Goal: Transaction & Acquisition: Purchase product/service

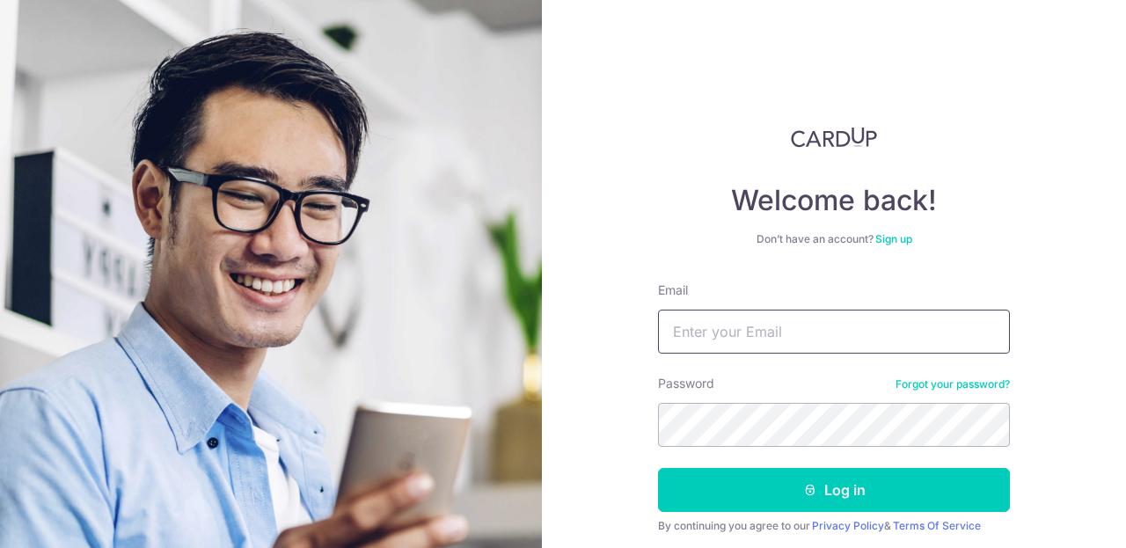
click at [826, 337] on input "Email" at bounding box center [834, 332] width 352 height 44
type input "angelic_milk@yahoo.com.sg"
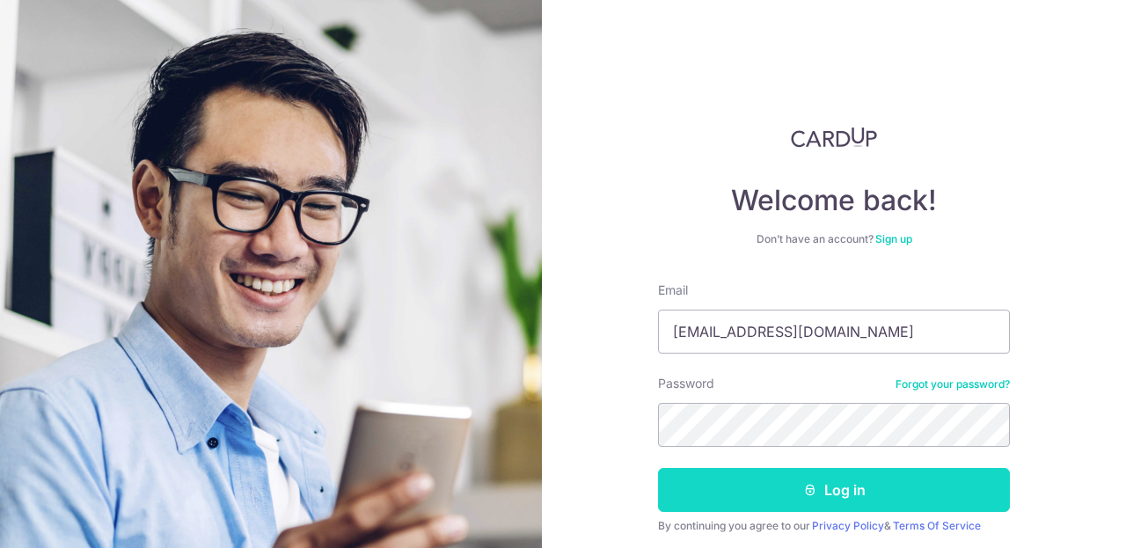
click at [724, 502] on button "Log in" at bounding box center [834, 490] width 352 height 44
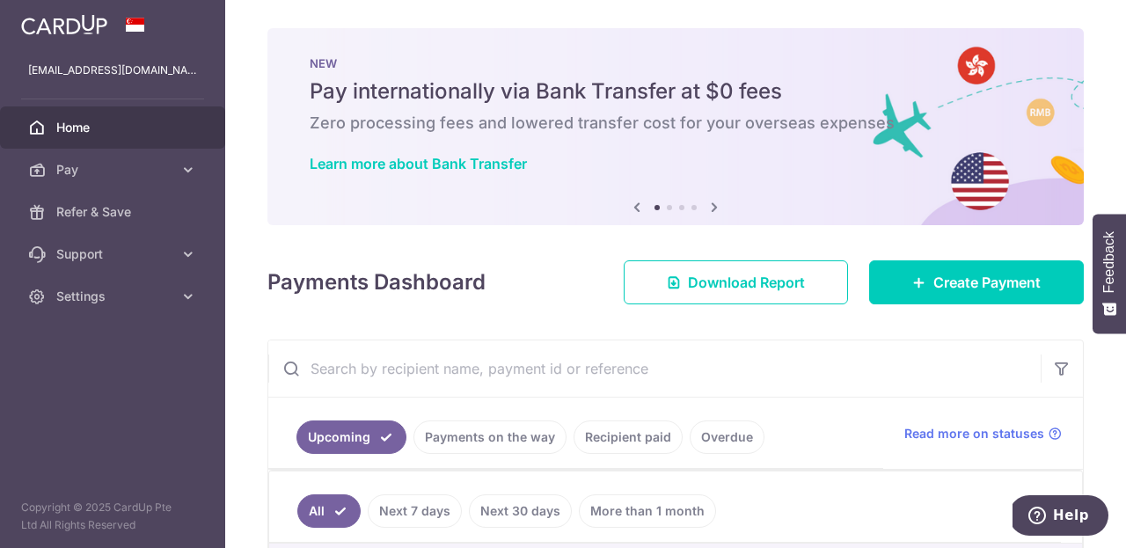
scroll to position [297, 0]
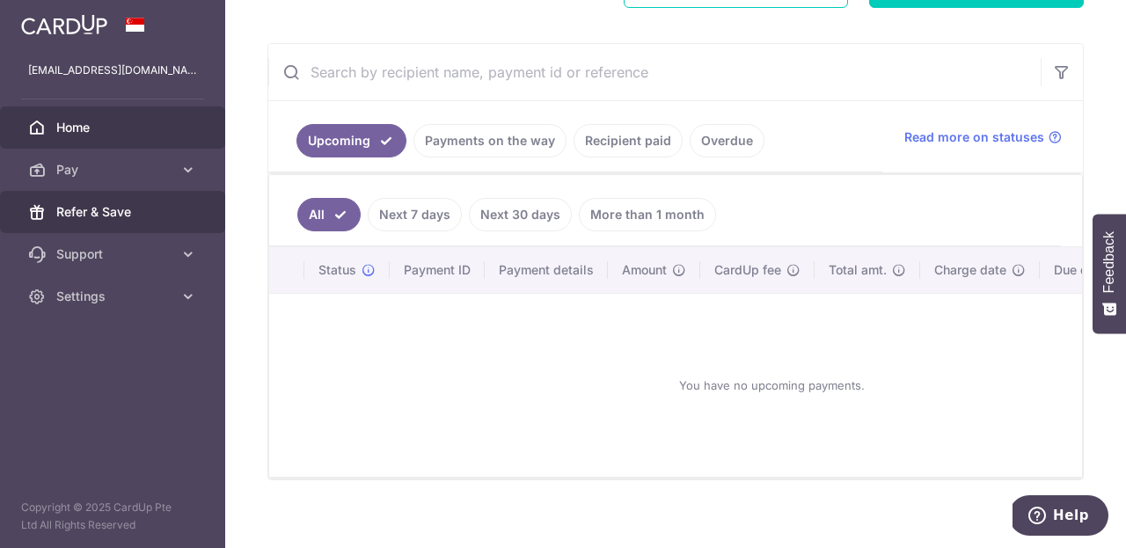
click at [101, 216] on span "Refer & Save" at bounding box center [114, 212] width 116 height 18
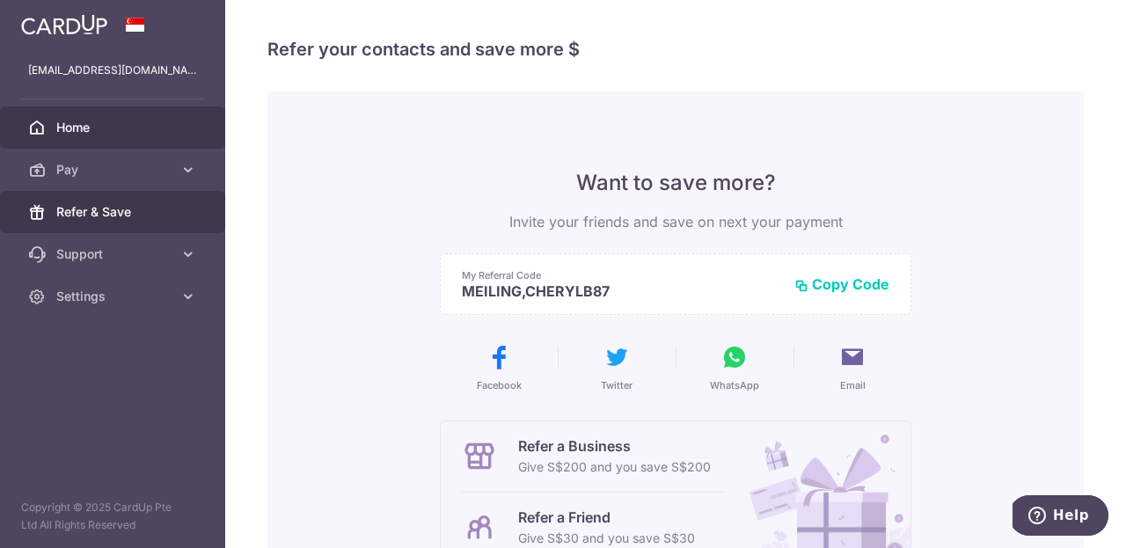
click at [87, 137] on link "Home" at bounding box center [112, 127] width 225 height 42
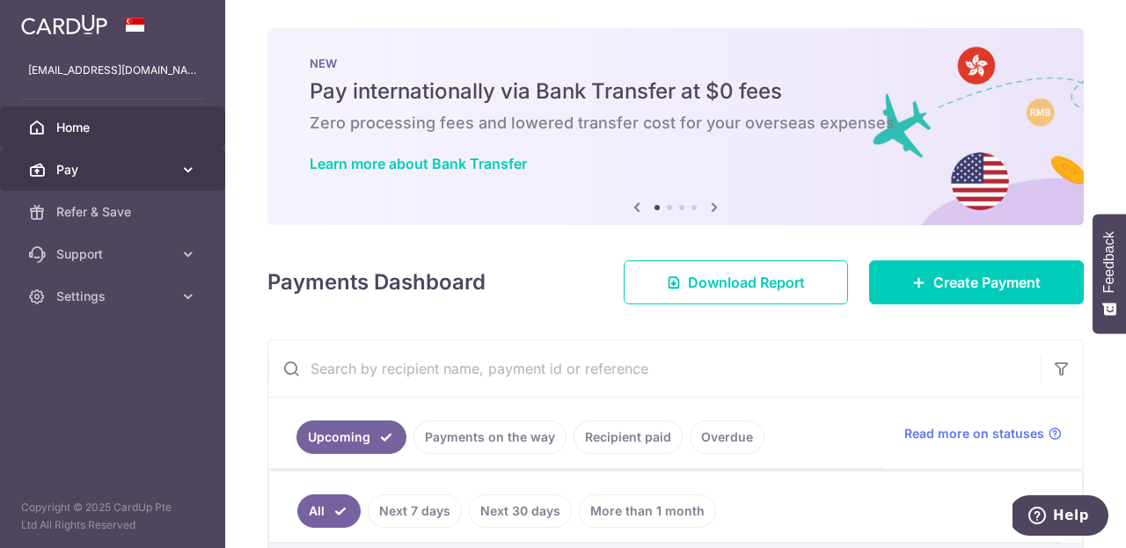
click at [106, 169] on span "Pay" at bounding box center [114, 170] width 116 height 18
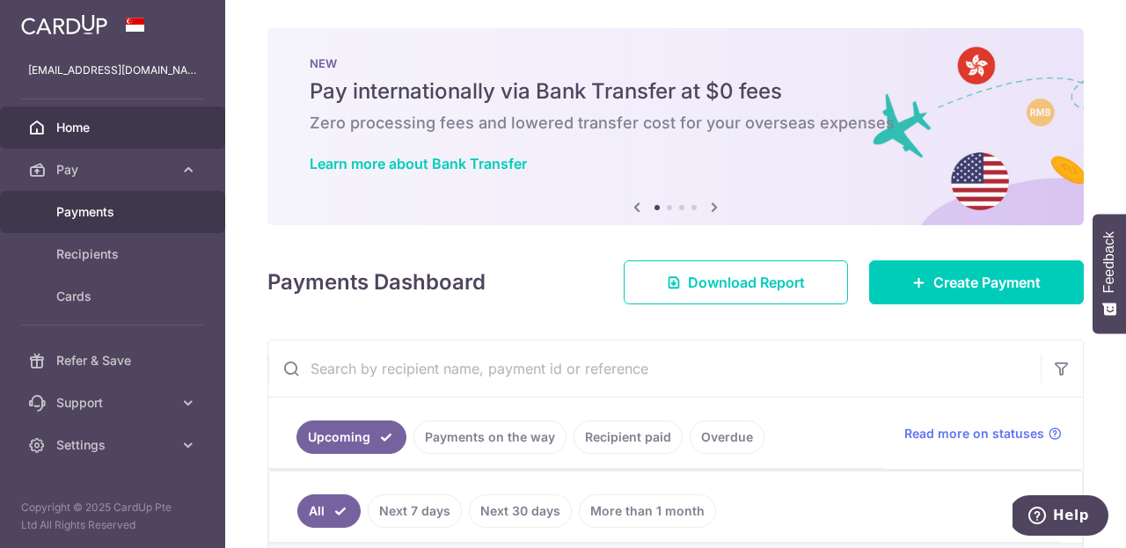
click at [115, 213] on span "Payments" at bounding box center [114, 212] width 116 height 18
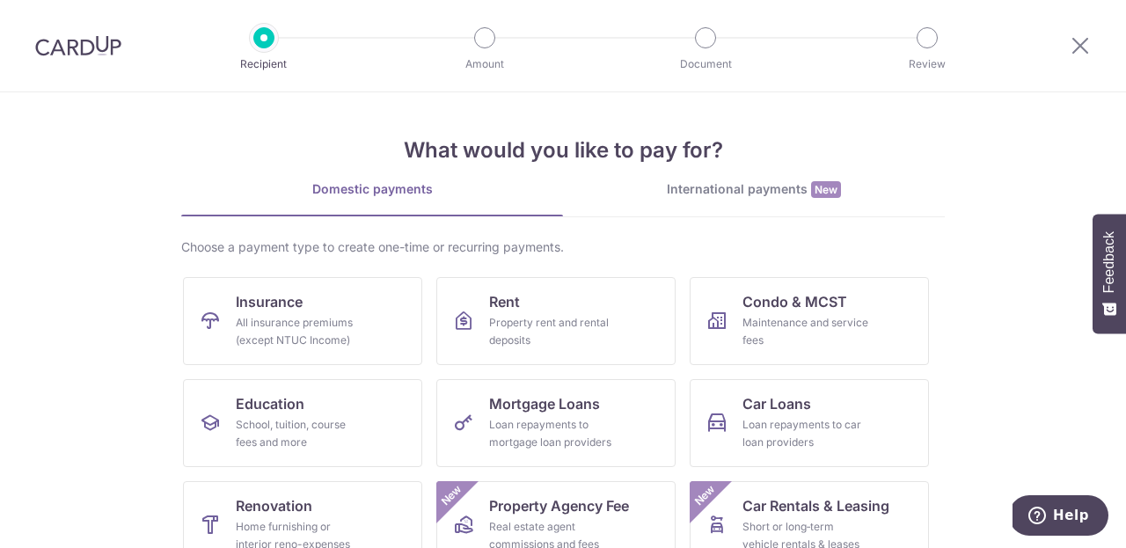
scroll to position [238, 0]
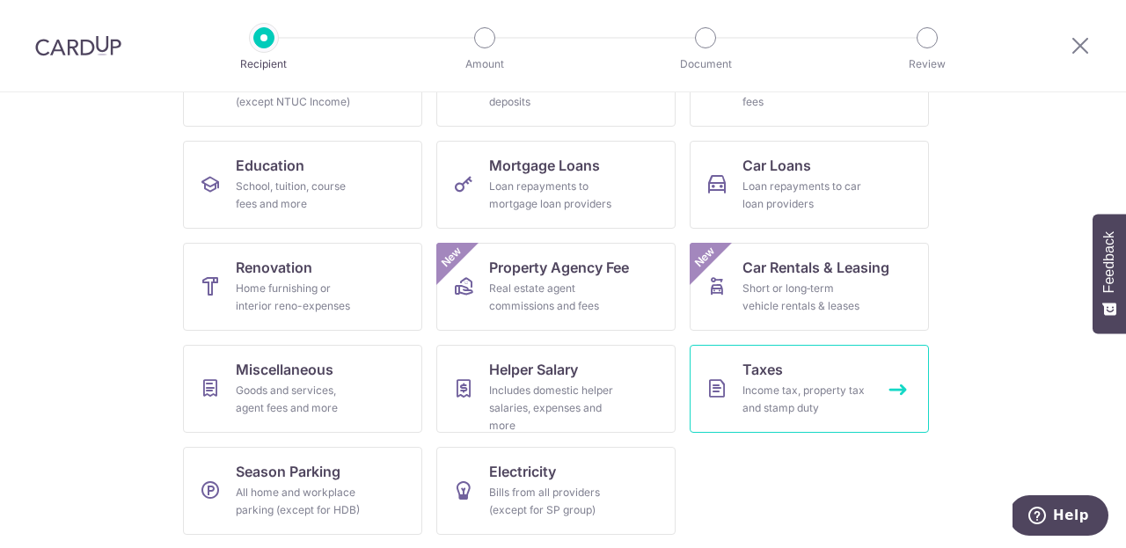
click at [820, 392] on div "Income tax, property tax and stamp duty" at bounding box center [806, 399] width 127 height 35
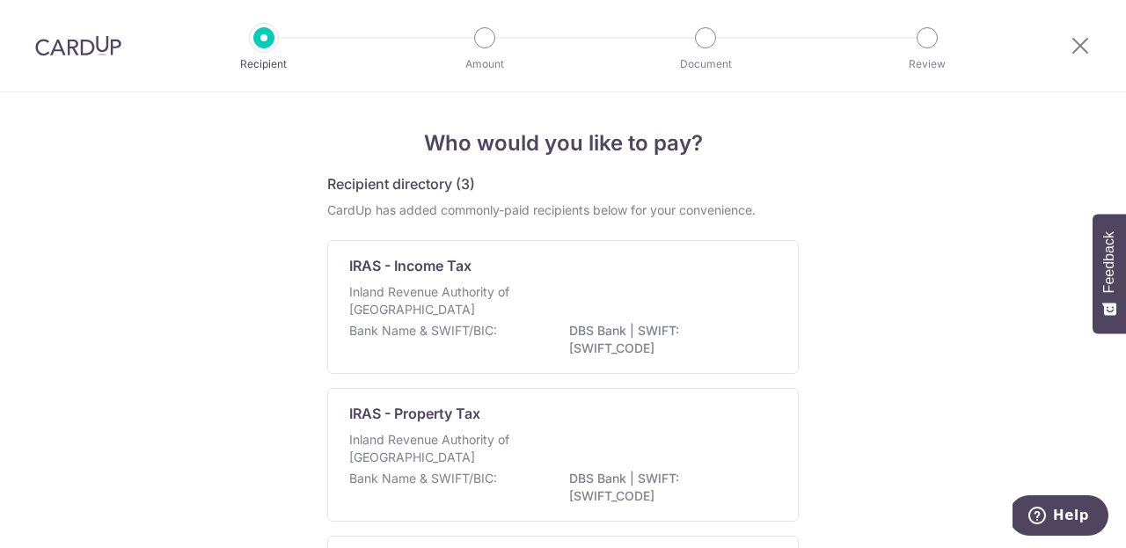
scroll to position [42, 0]
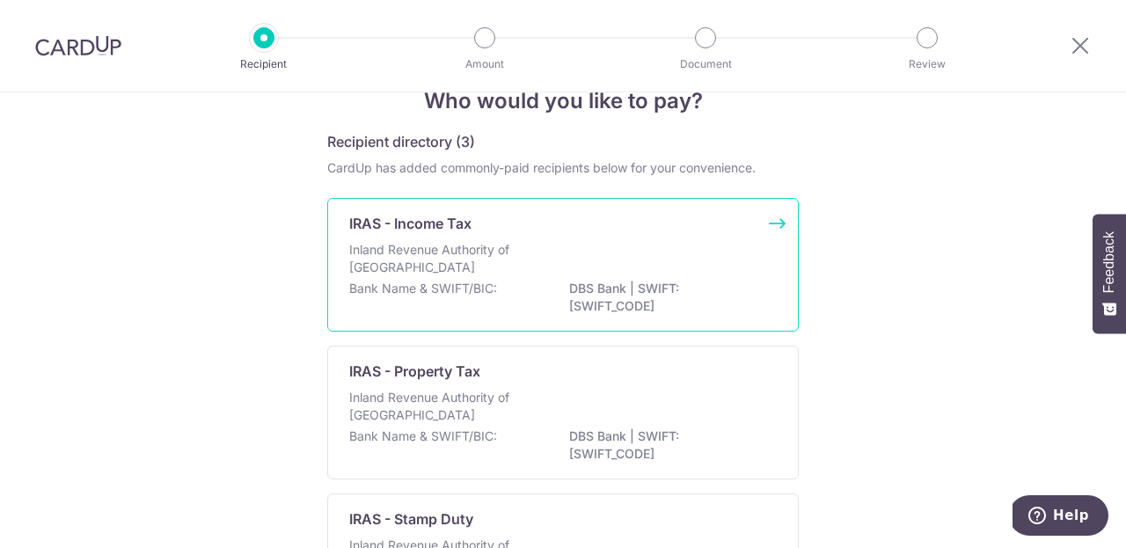
click at [636, 267] on div "Inland Revenue Authority of [GEOGRAPHIC_DATA]" at bounding box center [563, 260] width 428 height 39
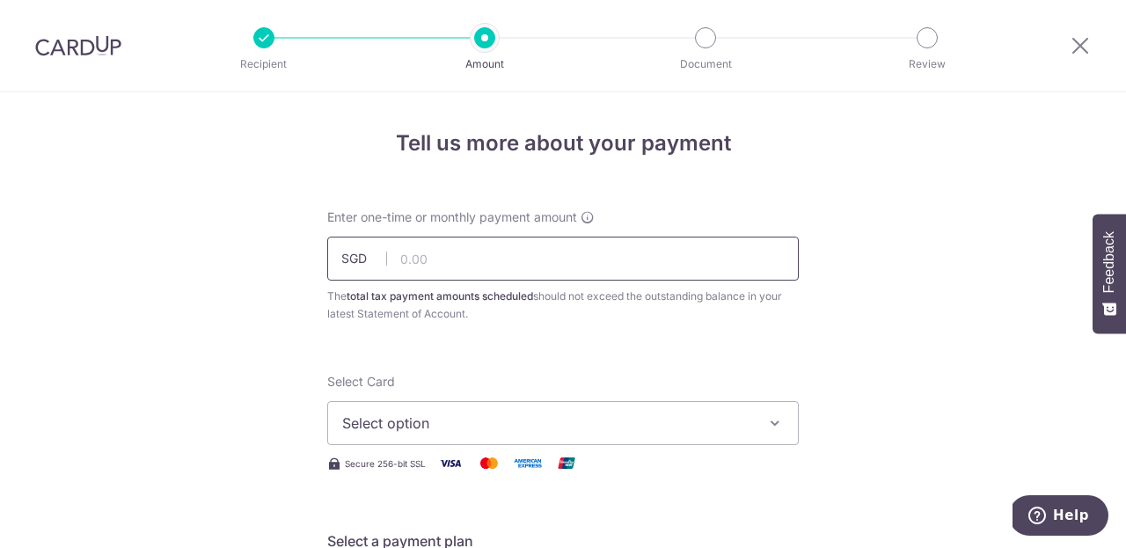
click at [636, 267] on input "text" at bounding box center [563, 259] width 472 height 44
type input "543.01"
click at [627, 414] on span "Select option" at bounding box center [547, 423] width 410 height 21
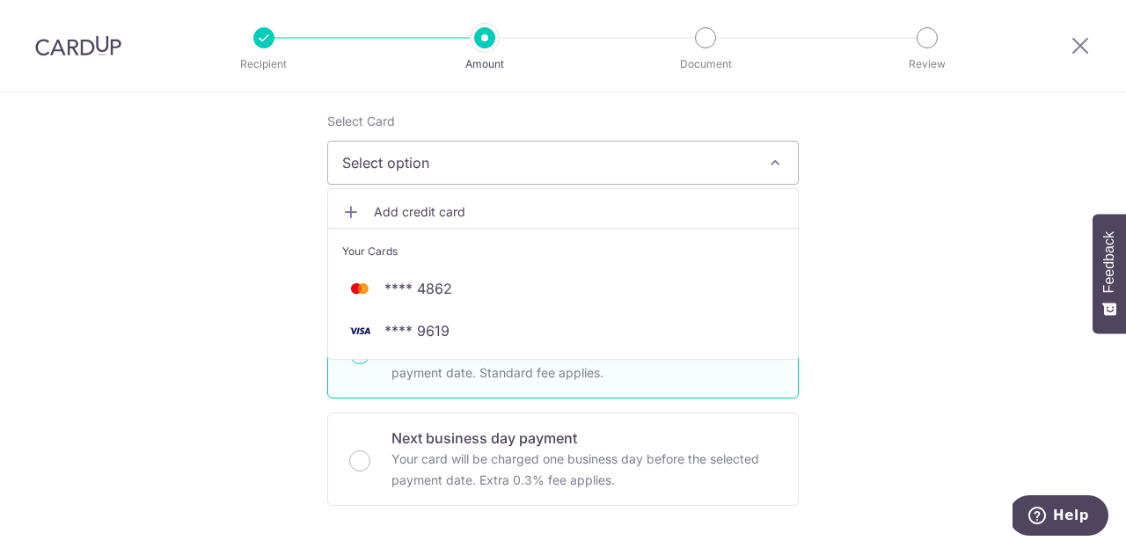
scroll to position [297, 0]
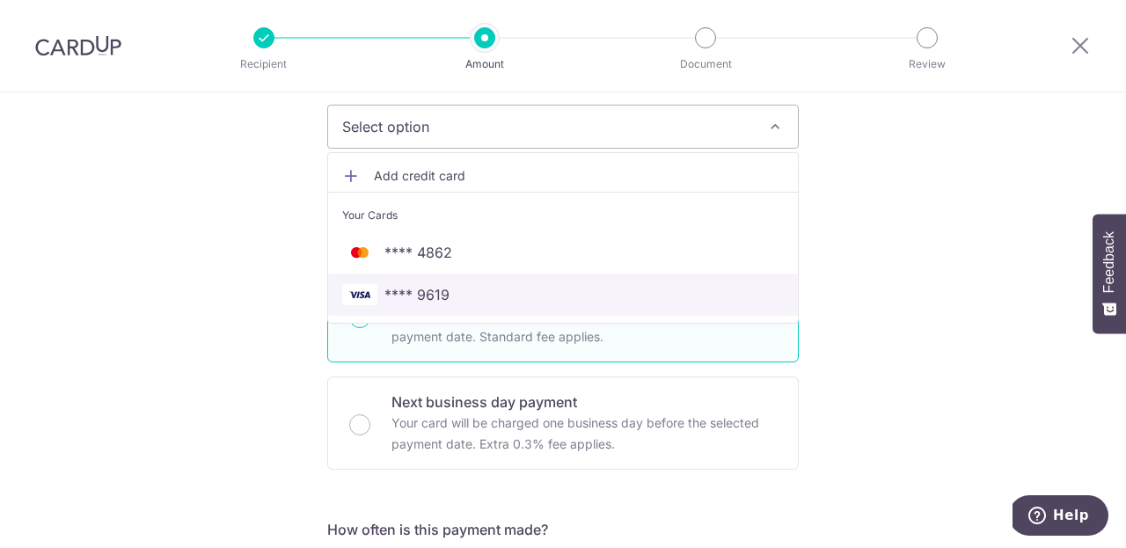
click at [422, 295] on span "**** 9619" at bounding box center [417, 294] width 65 height 21
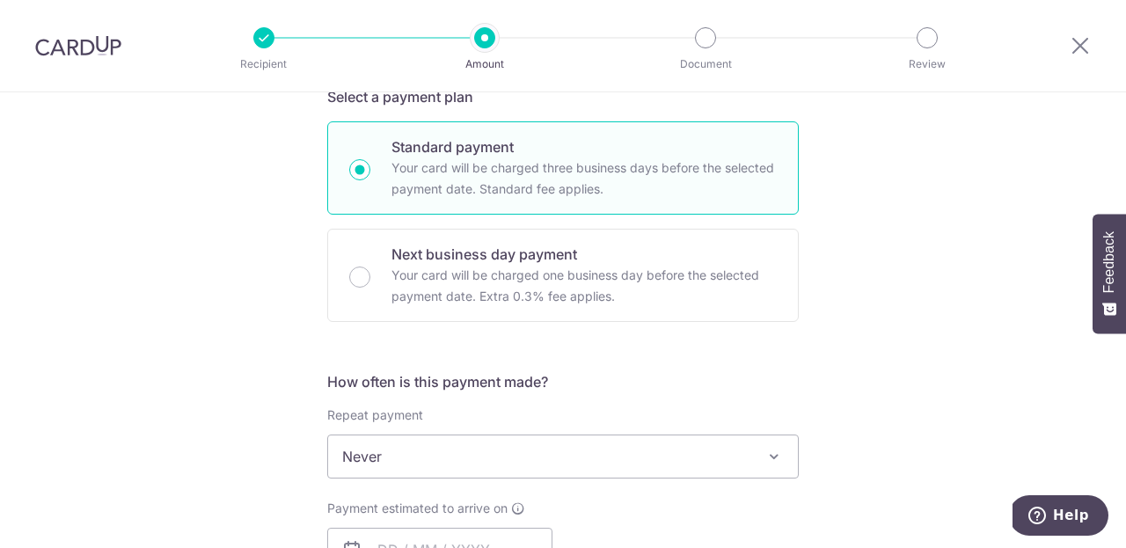
scroll to position [639, 0]
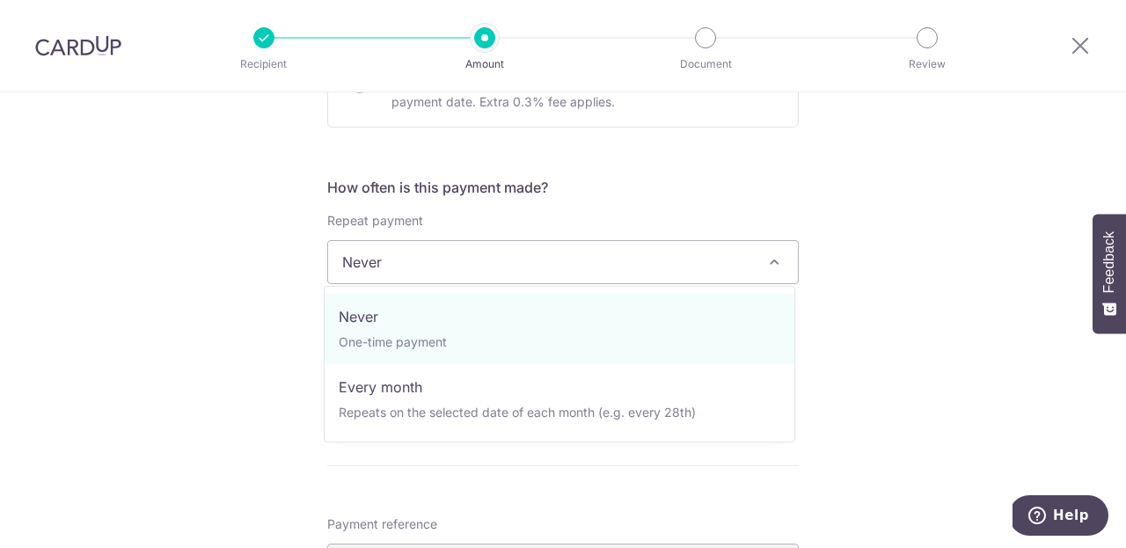
click at [504, 267] on span "Never" at bounding box center [563, 262] width 470 height 42
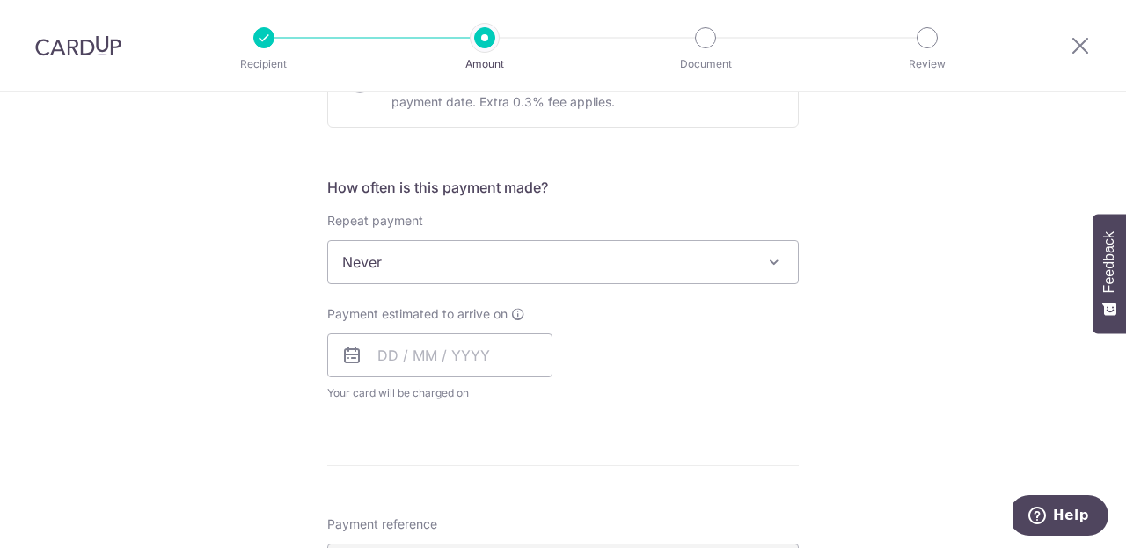
click at [843, 278] on div "Tell us more about your payment Enter one-time or monthly payment amount SGD 54…" at bounding box center [563, 271] width 1126 height 1634
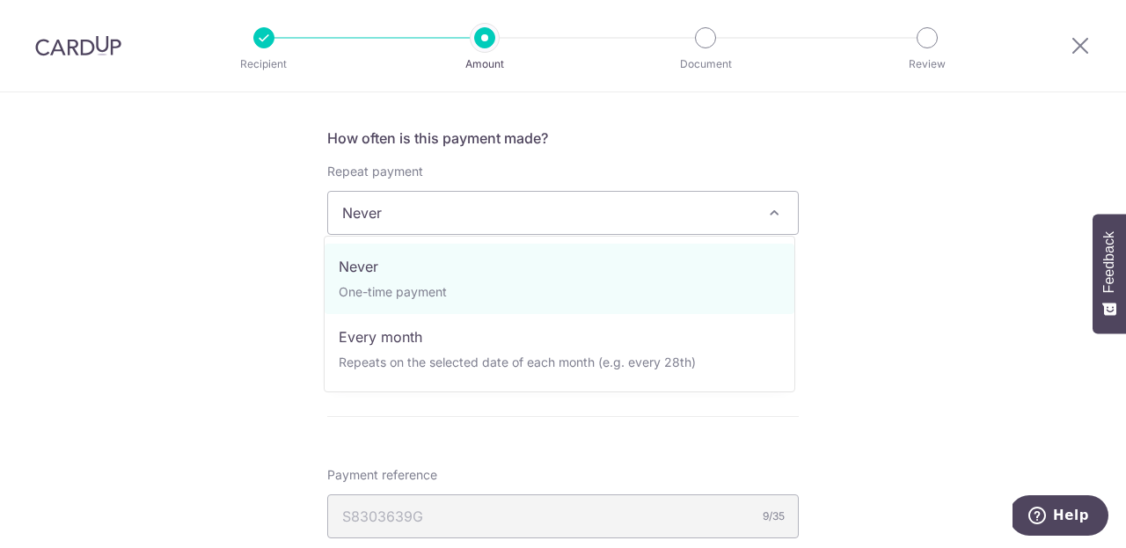
click at [557, 226] on span "Never" at bounding box center [563, 213] width 470 height 42
click at [942, 342] on div "Tell us more about your payment Enter one-time or monthly payment amount SGD 54…" at bounding box center [563, 221] width 1126 height 1634
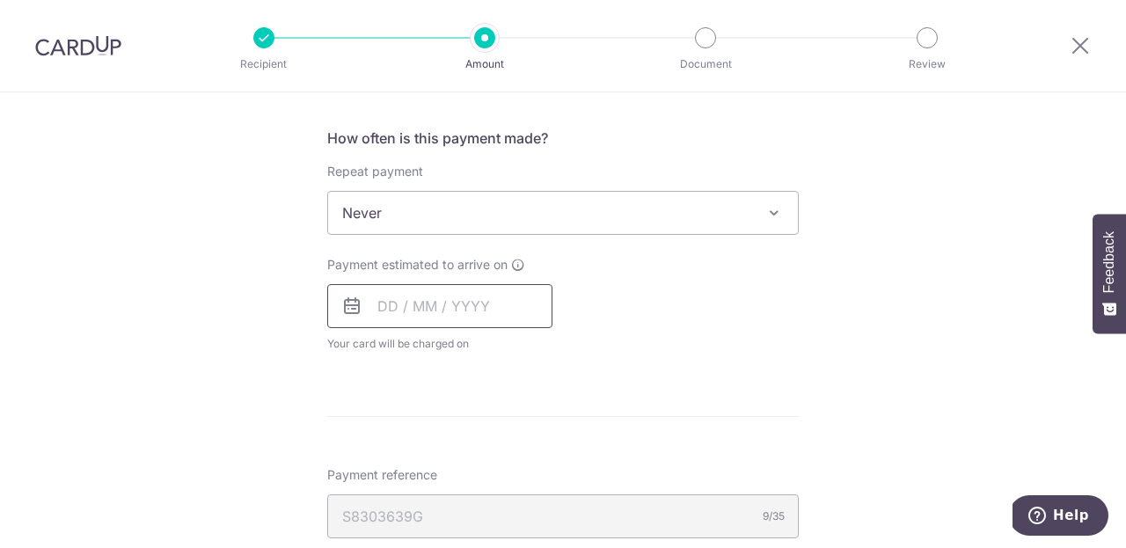
click at [501, 303] on input "text" at bounding box center [439, 306] width 225 height 44
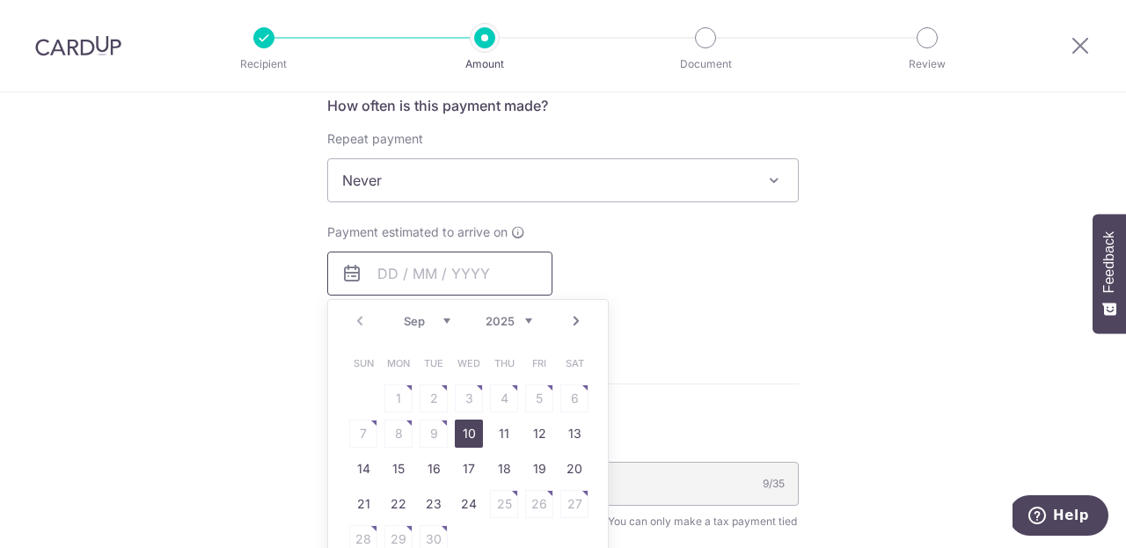
scroll to position [738, 0]
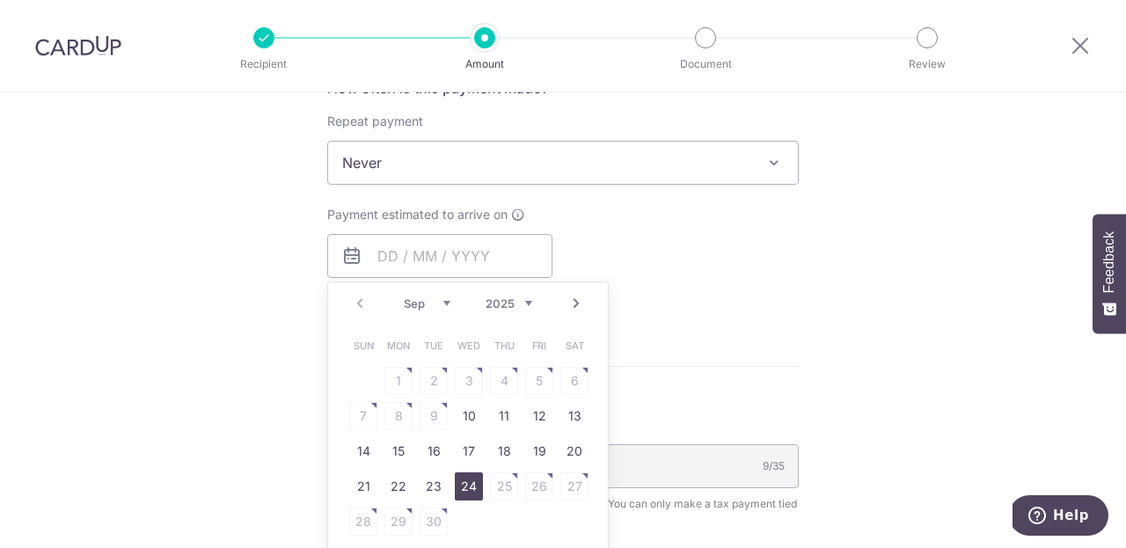
click at [466, 480] on link "24" at bounding box center [469, 487] width 28 height 28
type input "[DATE]"
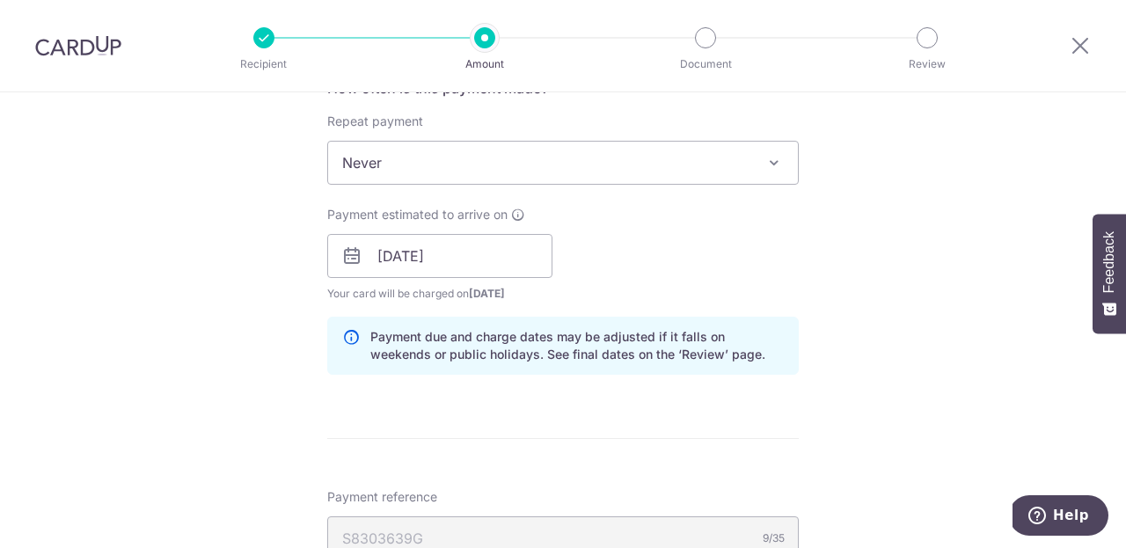
click at [785, 251] on div "Payment estimated to arrive on 24/09/2025 Prev Next Sep Oct Nov Dec 2025 2026 2…" at bounding box center [563, 254] width 493 height 97
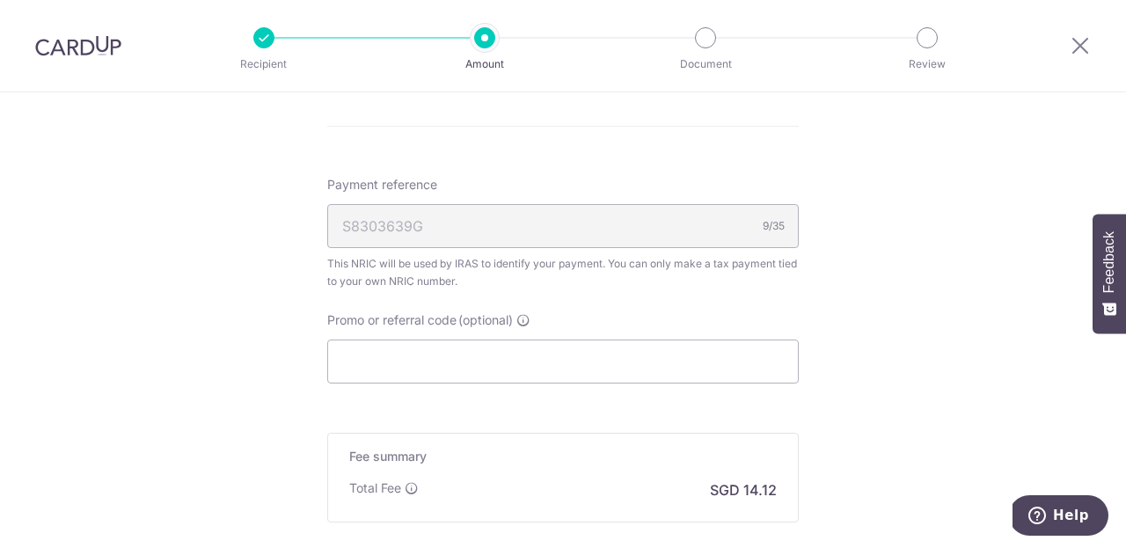
scroll to position [1065, 0]
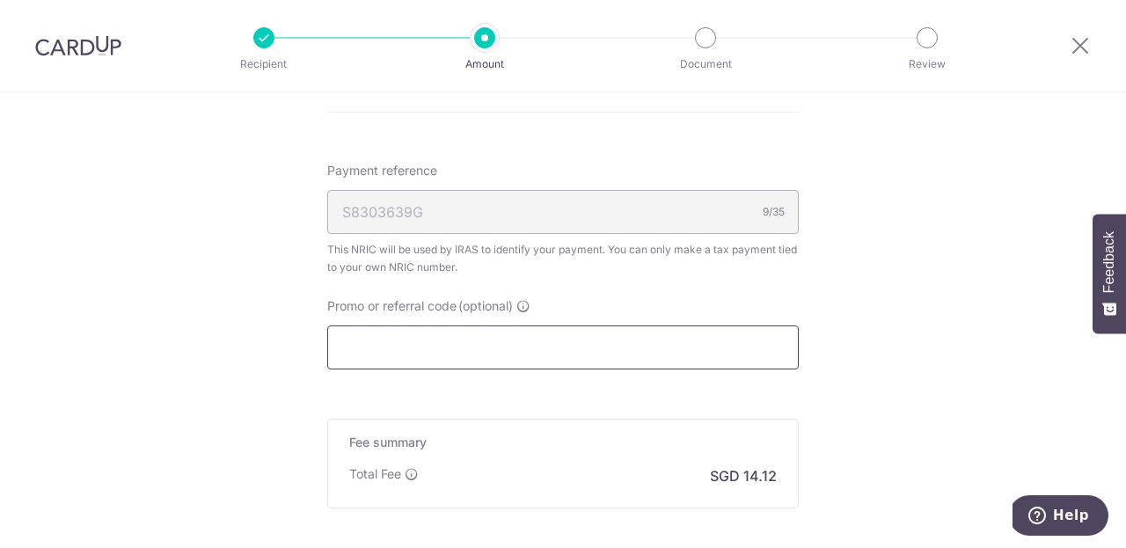
click at [636, 336] on input "Promo or referral code (optional)" at bounding box center [563, 348] width 472 height 44
paste input "VTAX25R"
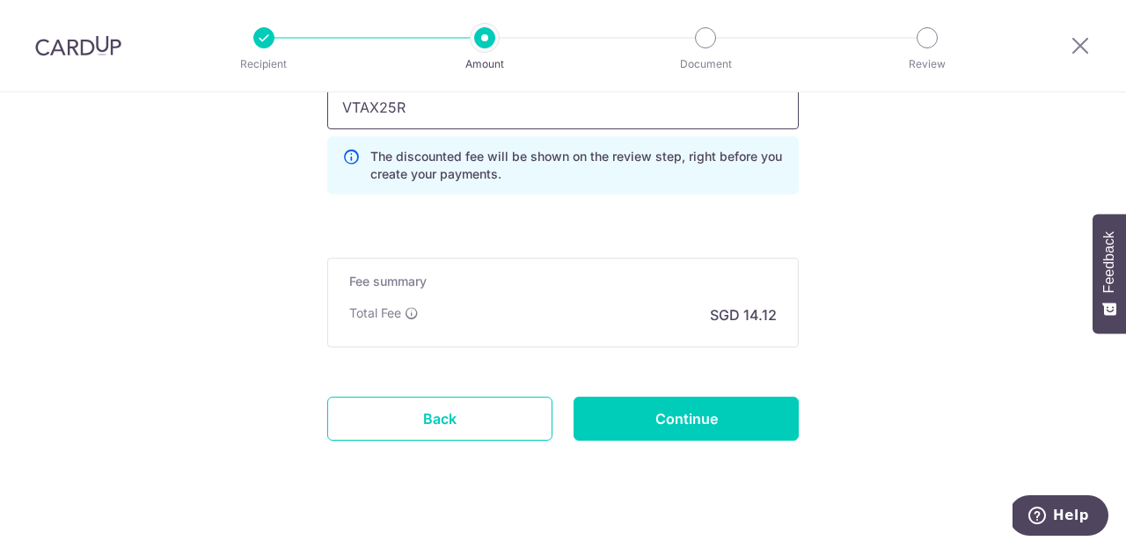
scroll to position [1325, 0]
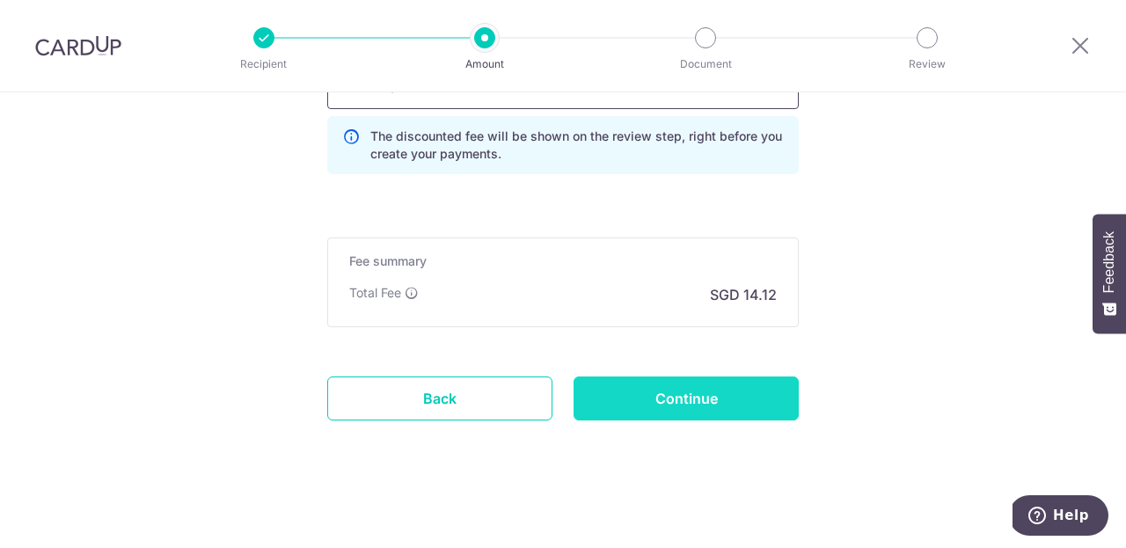
type input "VTAX25R"
click at [701, 413] on input "Continue" at bounding box center [686, 399] width 225 height 44
type input "Create Schedule"
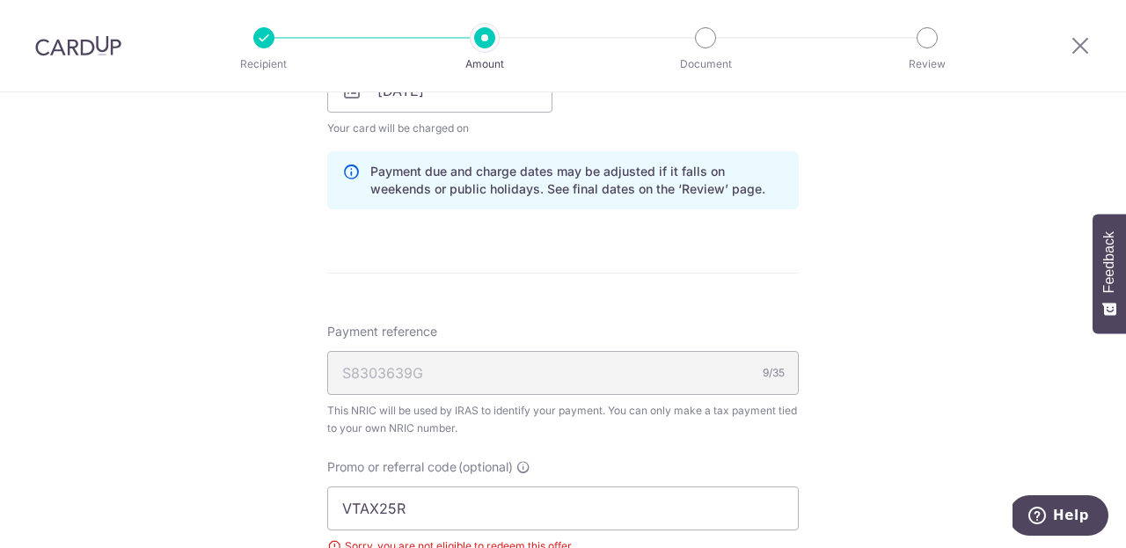
scroll to position [695, 0]
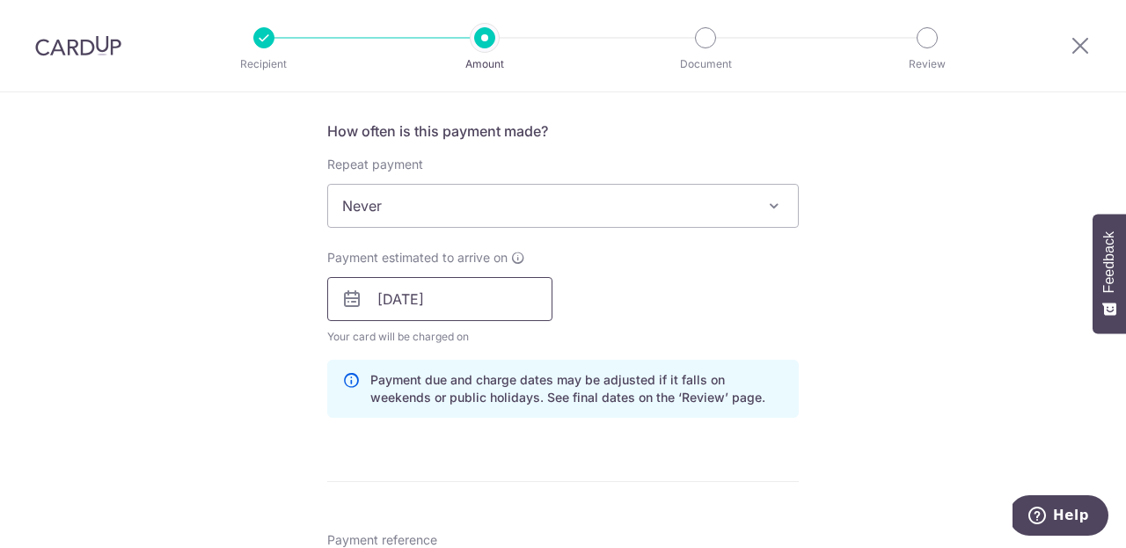
click at [482, 288] on input "[DATE]" at bounding box center [439, 299] width 225 height 44
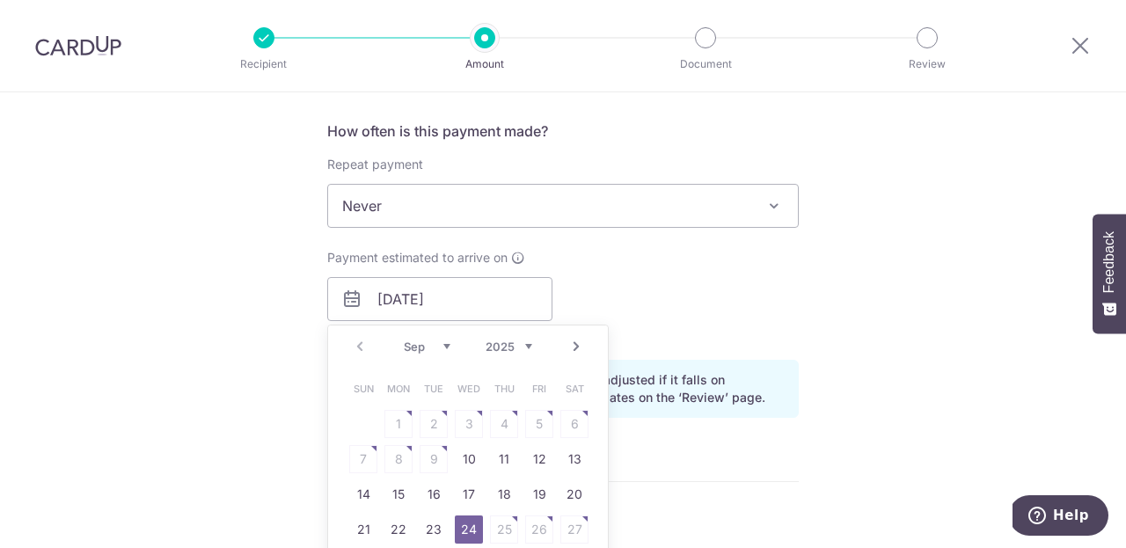
click at [441, 192] on span "Never" at bounding box center [563, 206] width 470 height 42
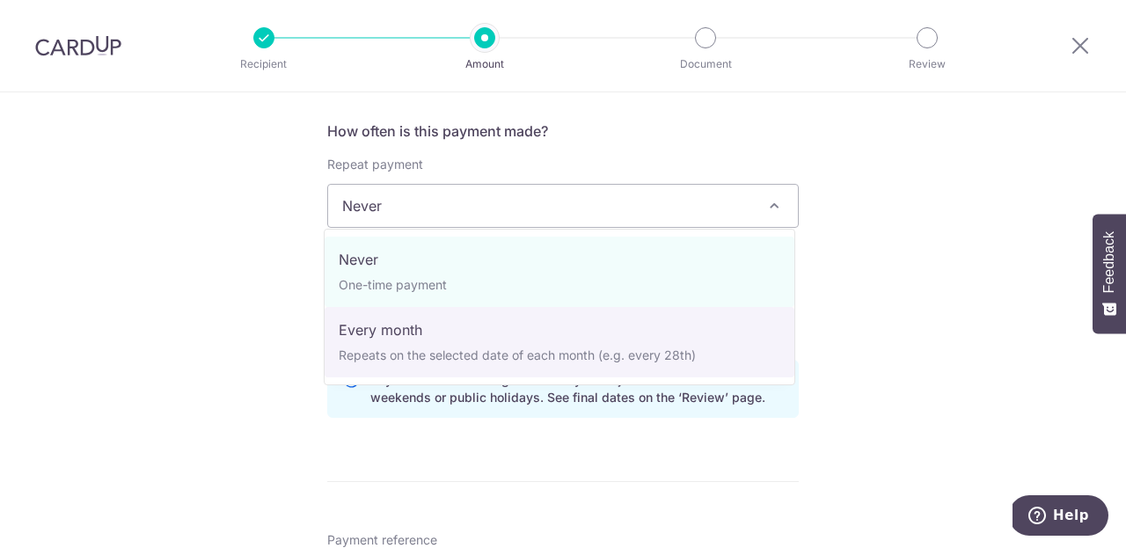
select select "3"
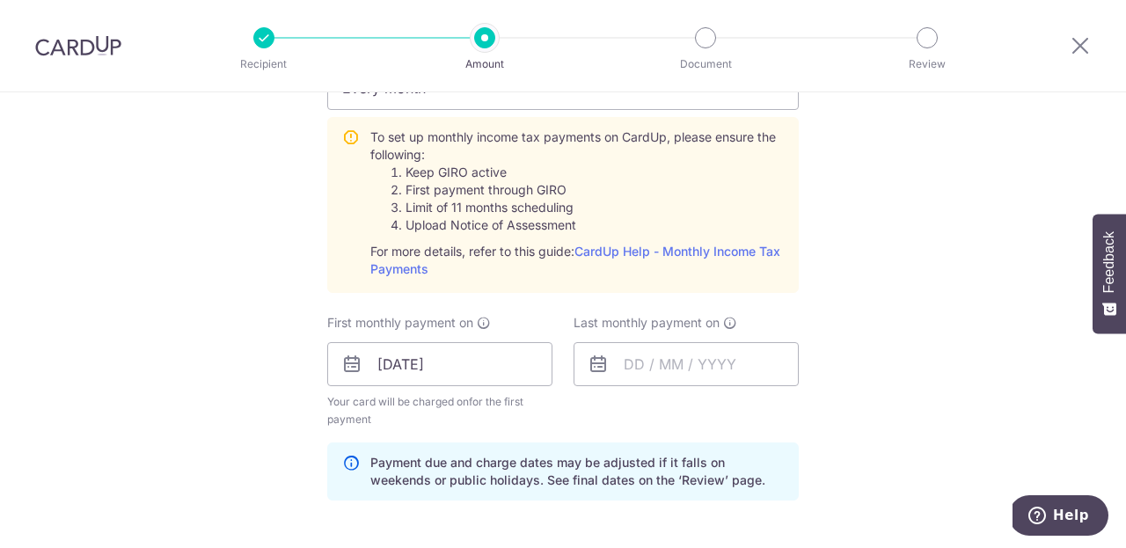
scroll to position [843, 0]
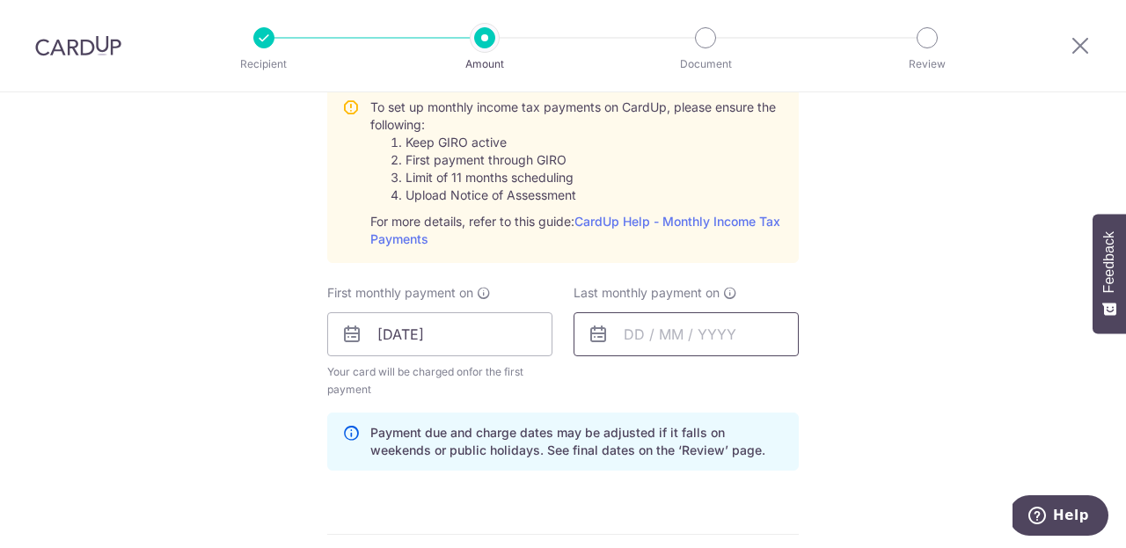
click at [668, 334] on input "text" at bounding box center [686, 334] width 225 height 44
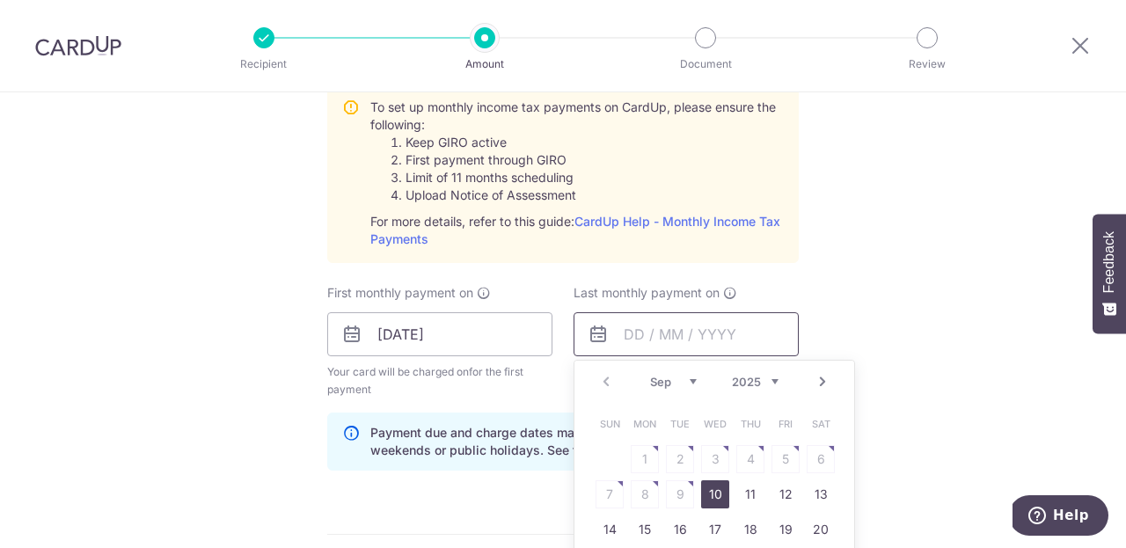
scroll to position [1124, 0]
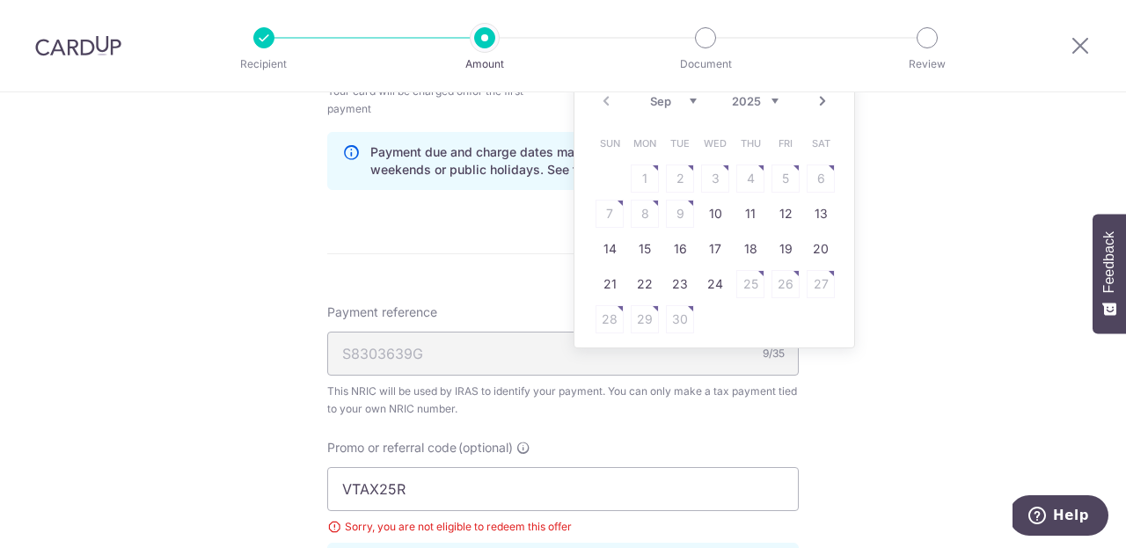
click at [816, 104] on link "Next" at bounding box center [822, 101] width 21 height 21
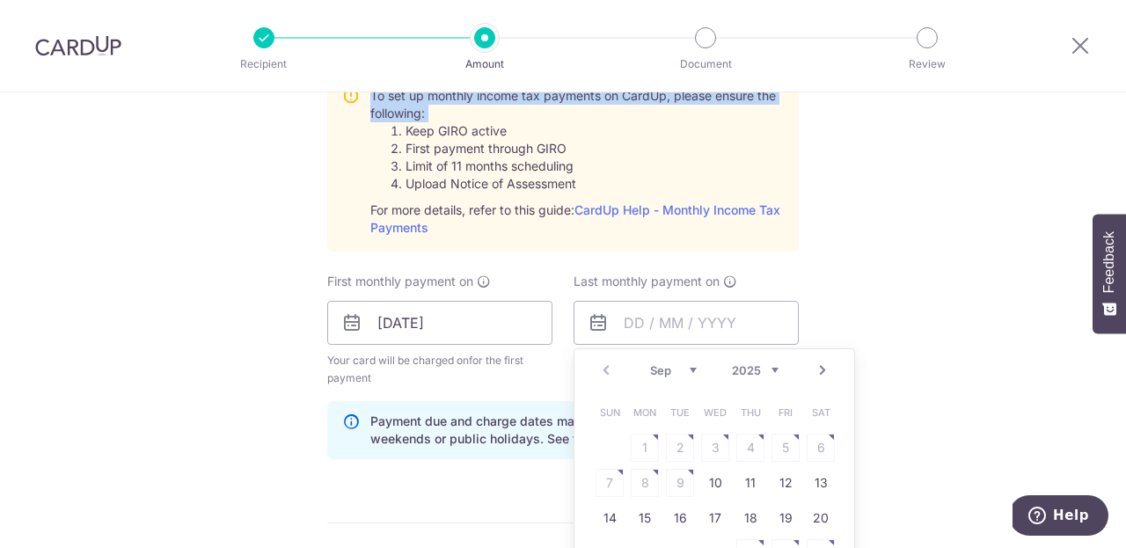
click at [816, 104] on div "Tell us more about your payment Enter one-time or monthly payment amount SGD 54…" at bounding box center [563, 243] width 1126 height 2011
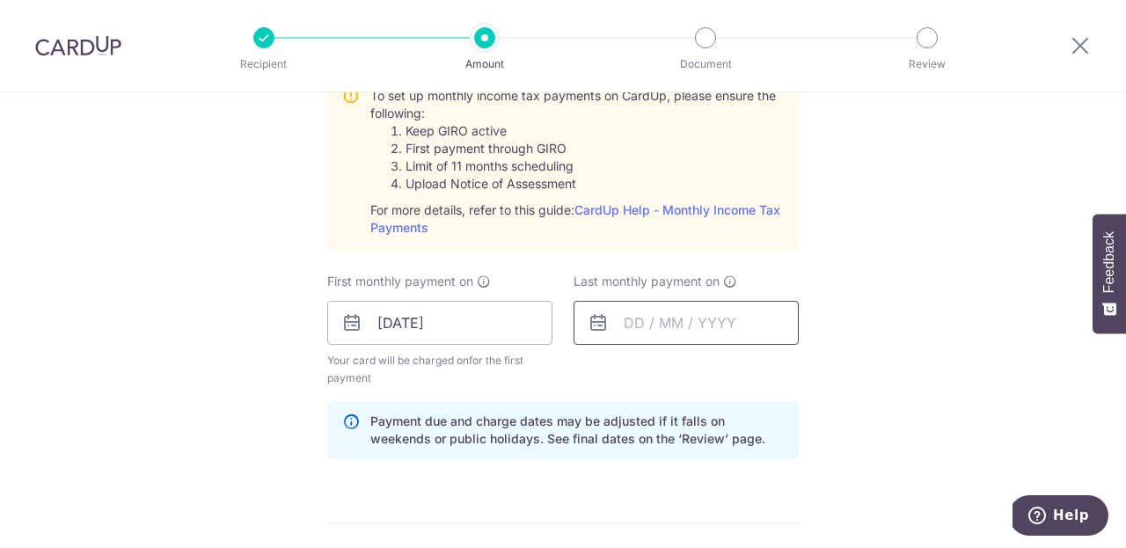
click at [697, 319] on input "text" at bounding box center [686, 323] width 225 height 44
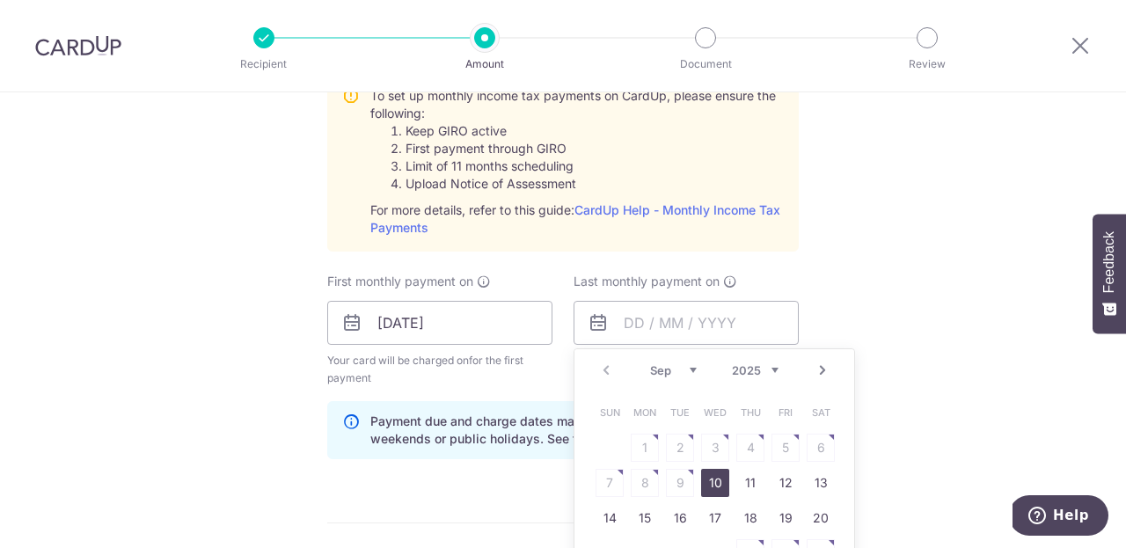
click at [822, 365] on link "Next" at bounding box center [822, 370] width 21 height 21
click at [822, 364] on link "Next" at bounding box center [822, 370] width 21 height 21
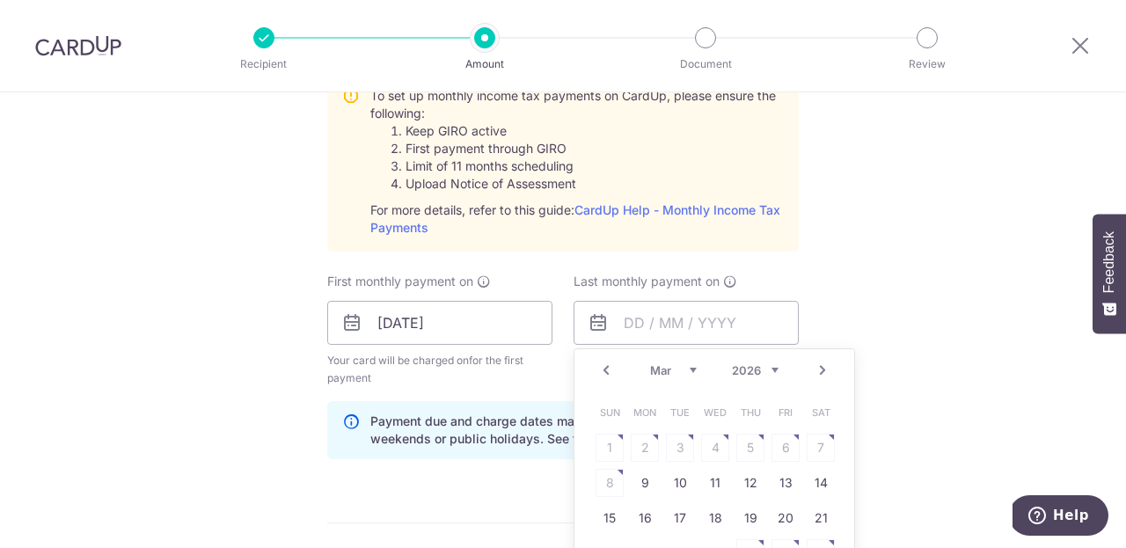
click at [822, 364] on link "Next" at bounding box center [822, 370] width 21 height 21
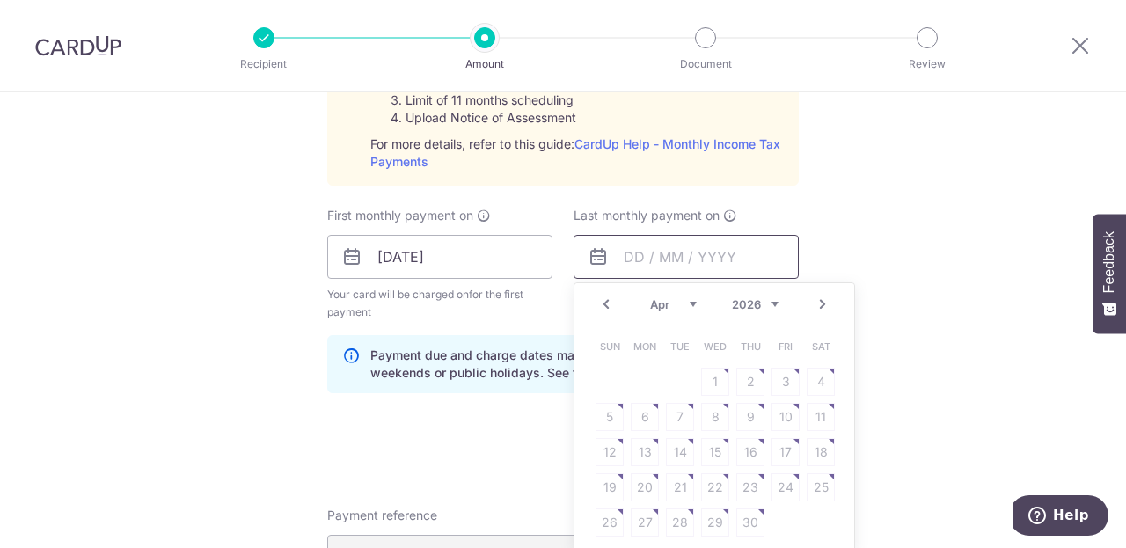
scroll to position [935, 0]
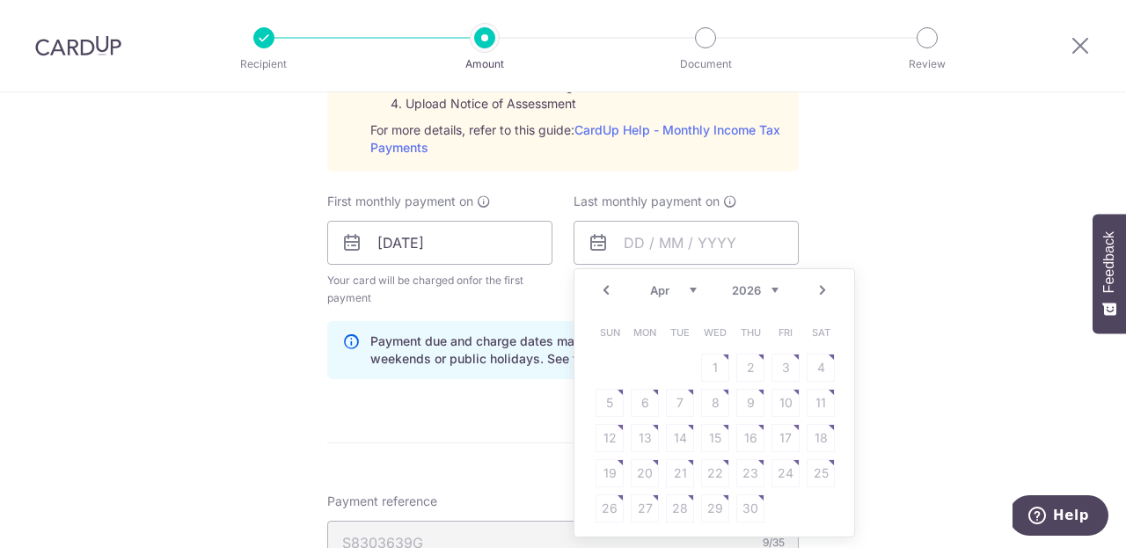
click at [817, 290] on link "Next" at bounding box center [822, 290] width 21 height 21
click at [601, 290] on link "Prev" at bounding box center [606, 290] width 21 height 21
click at [602, 288] on link "Prev" at bounding box center [606, 290] width 21 height 21
click at [718, 465] on link "25" at bounding box center [715, 473] width 28 height 28
type input "25/03/2026"
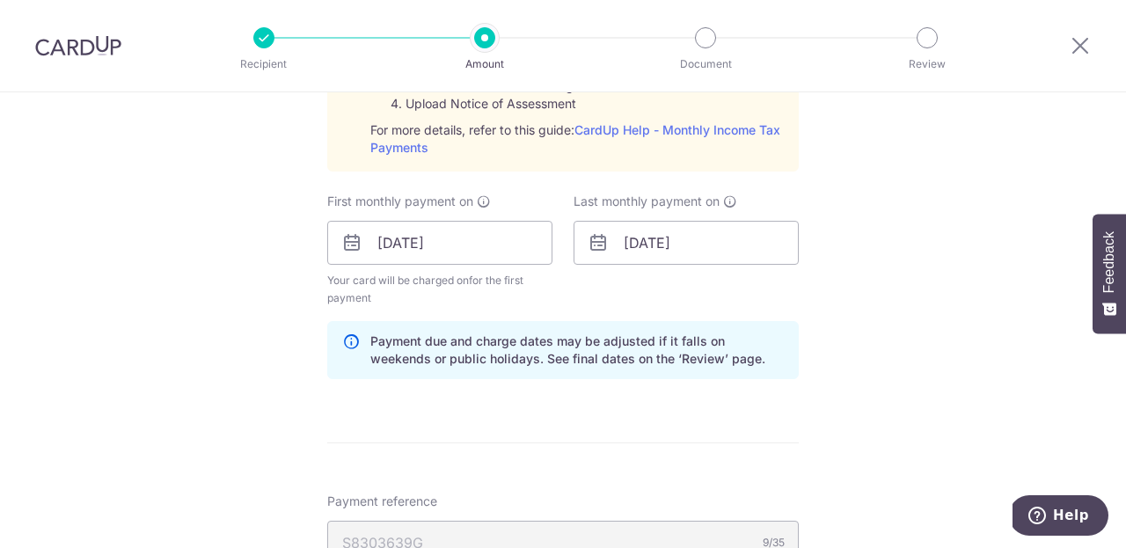
click at [799, 421] on div "Tell us more about your payment Enter one-time or monthly payment amount SGD 54…" at bounding box center [563, 163] width 1126 height 2011
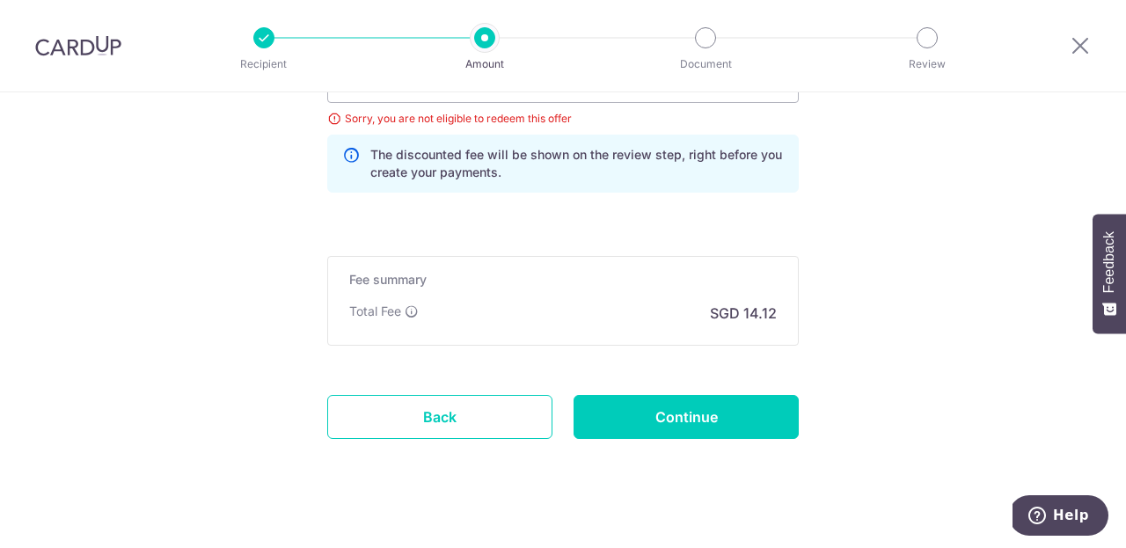
scroll to position [1550, 0]
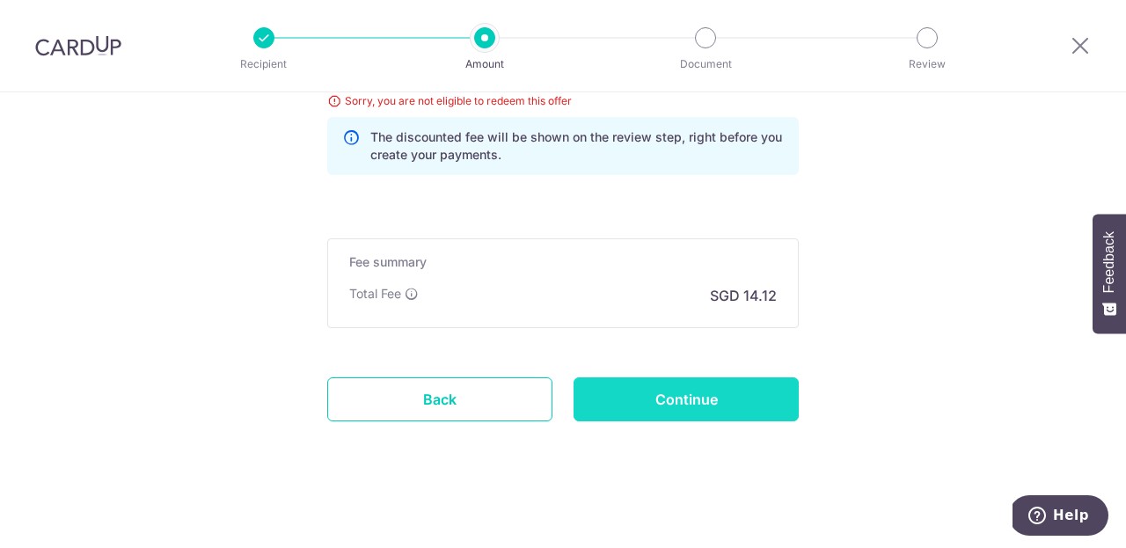
click at [684, 399] on input "Continue" at bounding box center [686, 400] width 225 height 44
type input "Update Schedule"
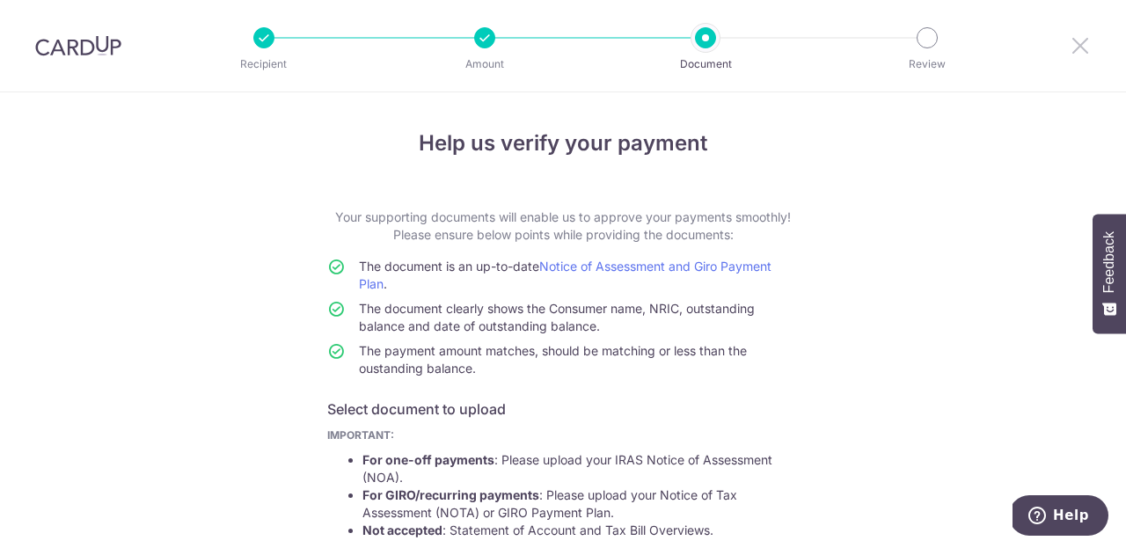
click at [1081, 44] on icon at bounding box center [1080, 45] width 21 height 22
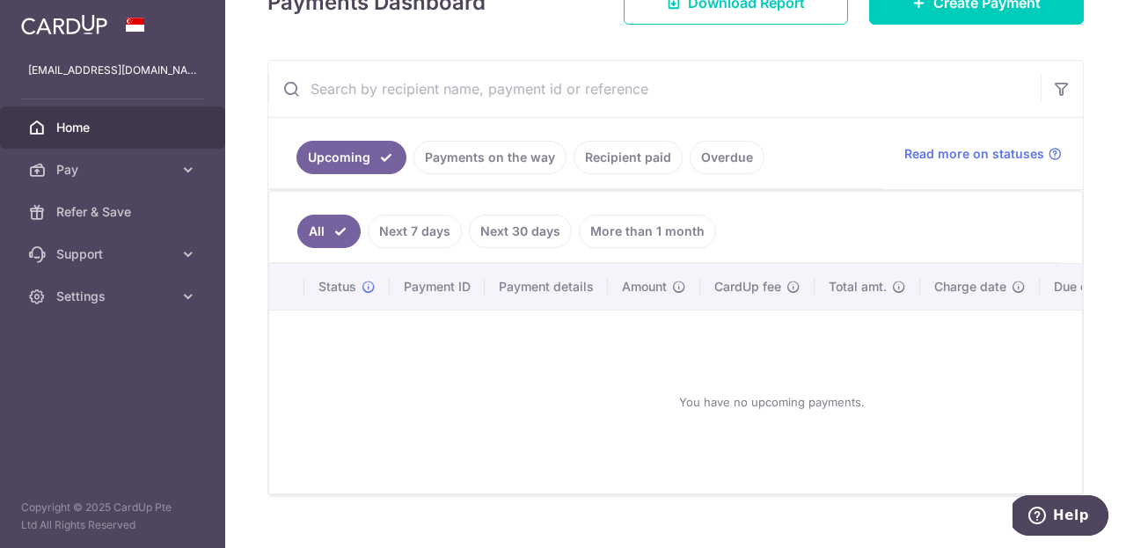
scroll to position [231, 0]
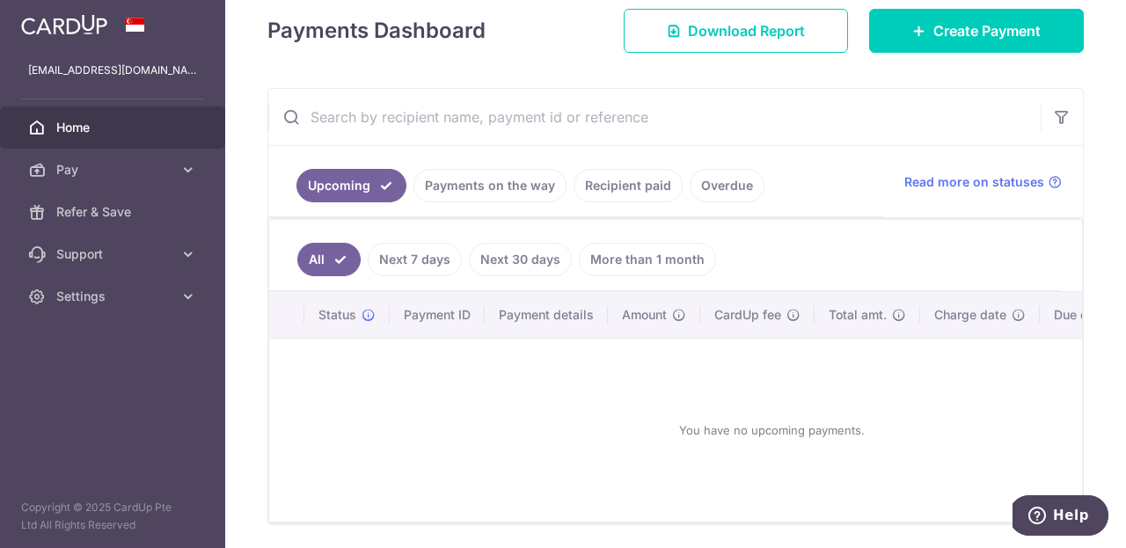
click at [630, 184] on link "Recipient paid" at bounding box center [628, 185] width 109 height 33
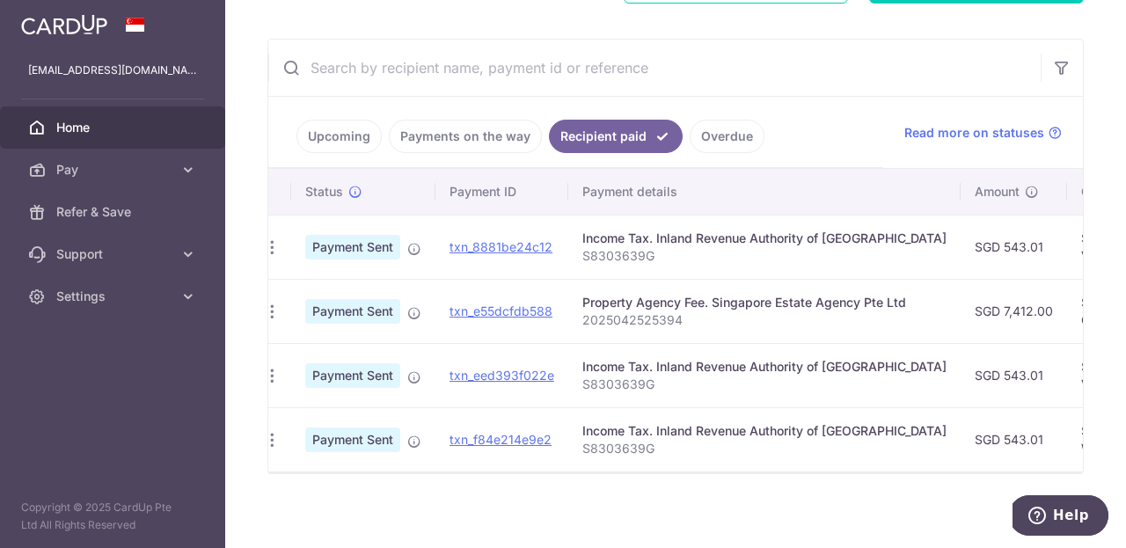
scroll to position [290, 0]
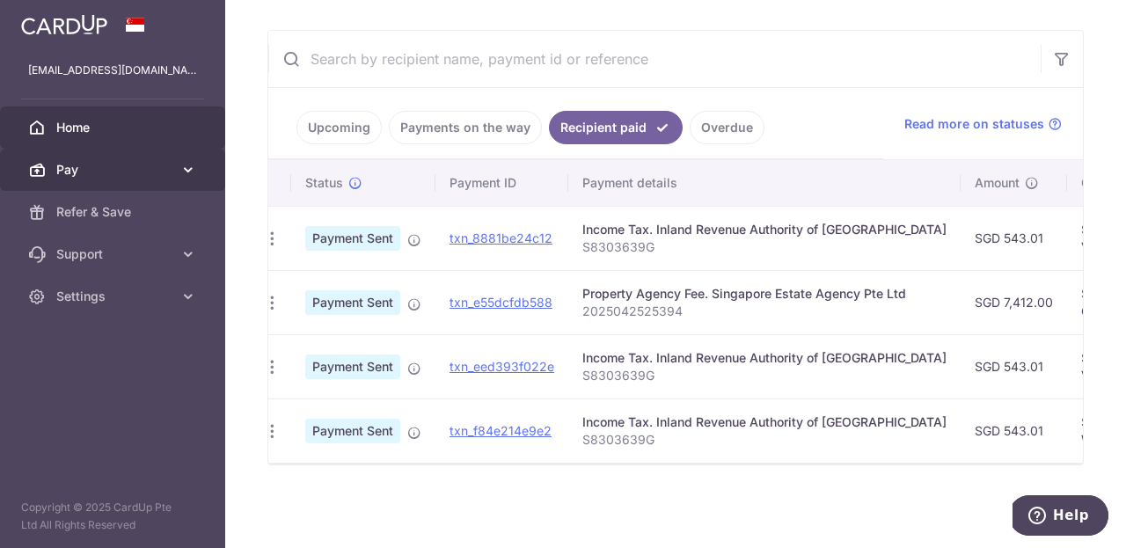
click at [115, 177] on span "Pay" at bounding box center [114, 170] width 116 height 18
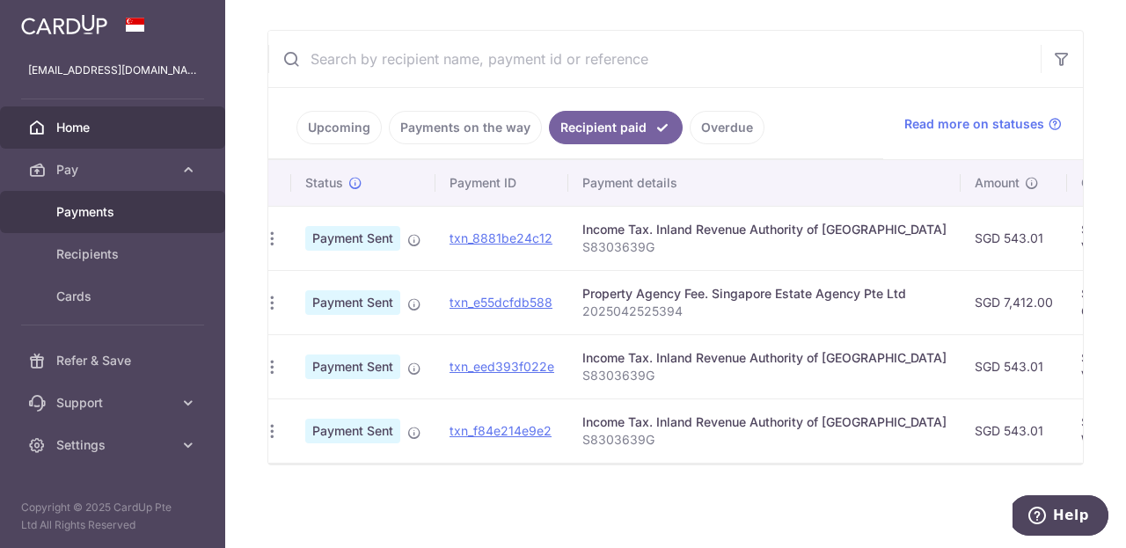
click at [118, 207] on span "Payments" at bounding box center [114, 212] width 116 height 18
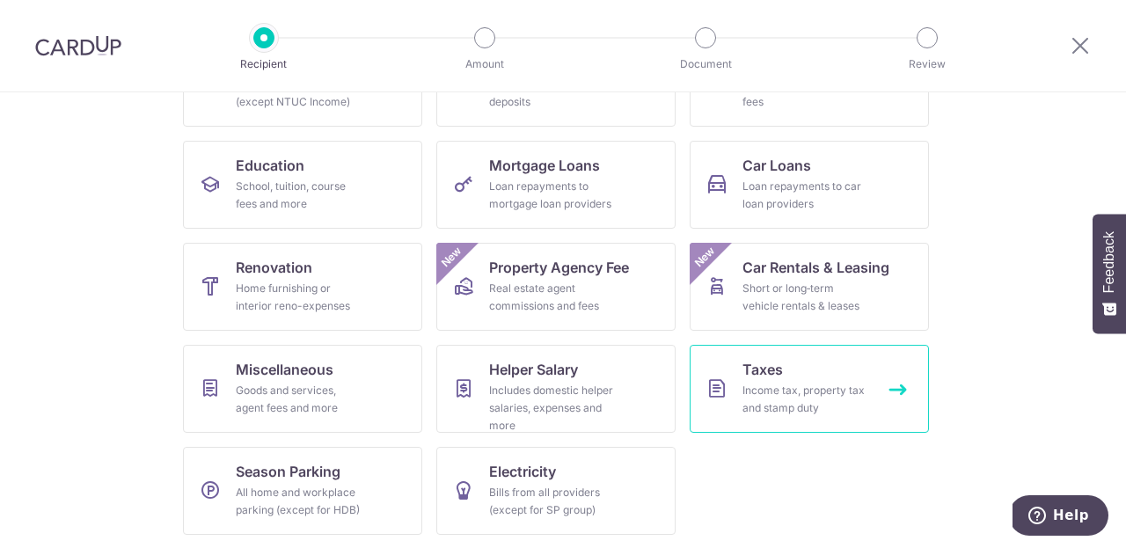
click at [759, 383] on div "Income tax, property tax and stamp duty" at bounding box center [806, 399] width 127 height 35
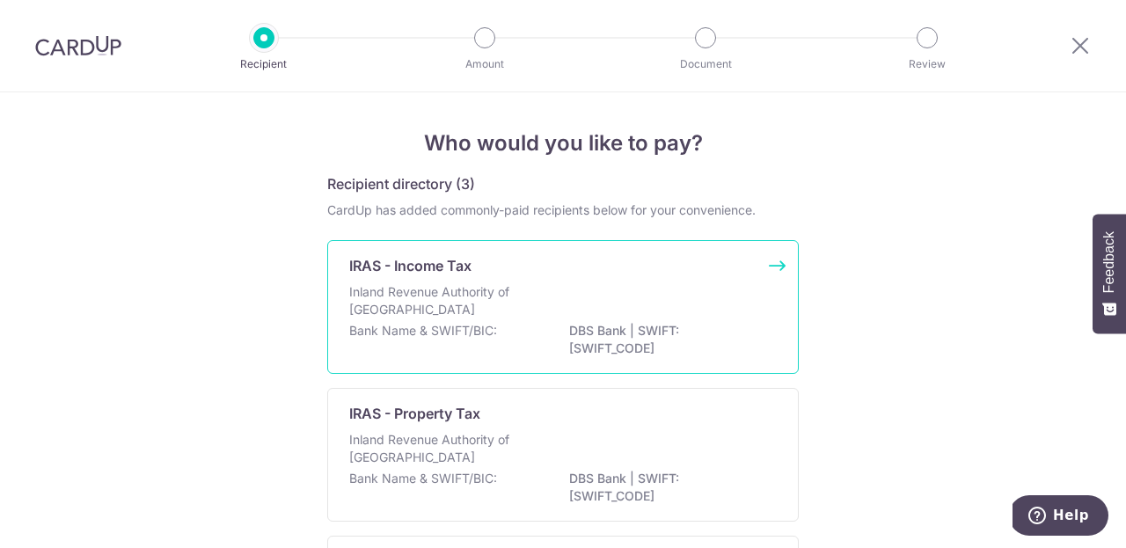
click at [598, 285] on div "Inland Revenue Authority of [GEOGRAPHIC_DATA]" at bounding box center [563, 302] width 428 height 39
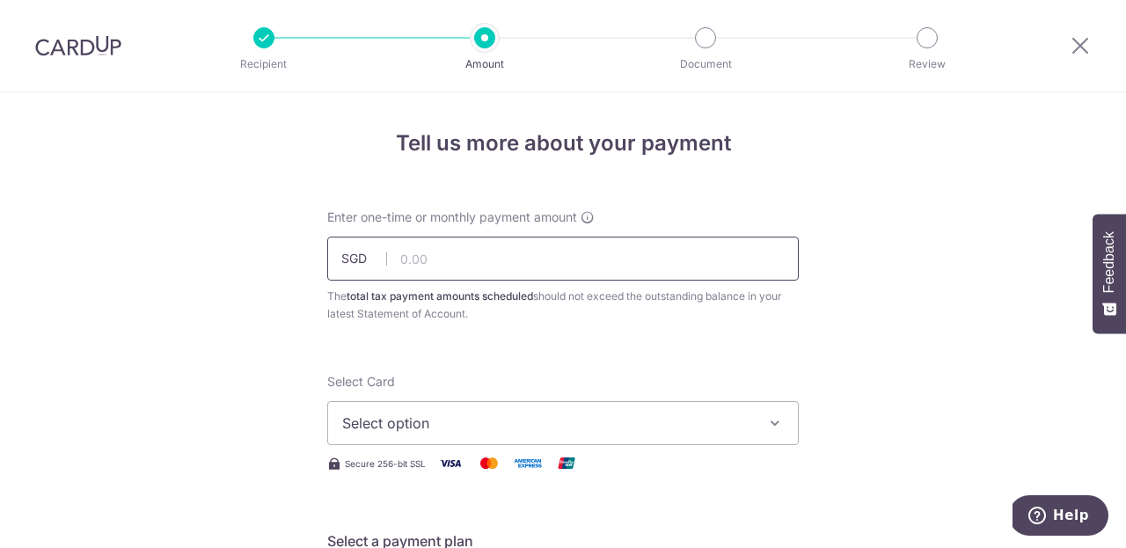
click at [597, 269] on input "text" at bounding box center [563, 259] width 472 height 44
type input "543.01"
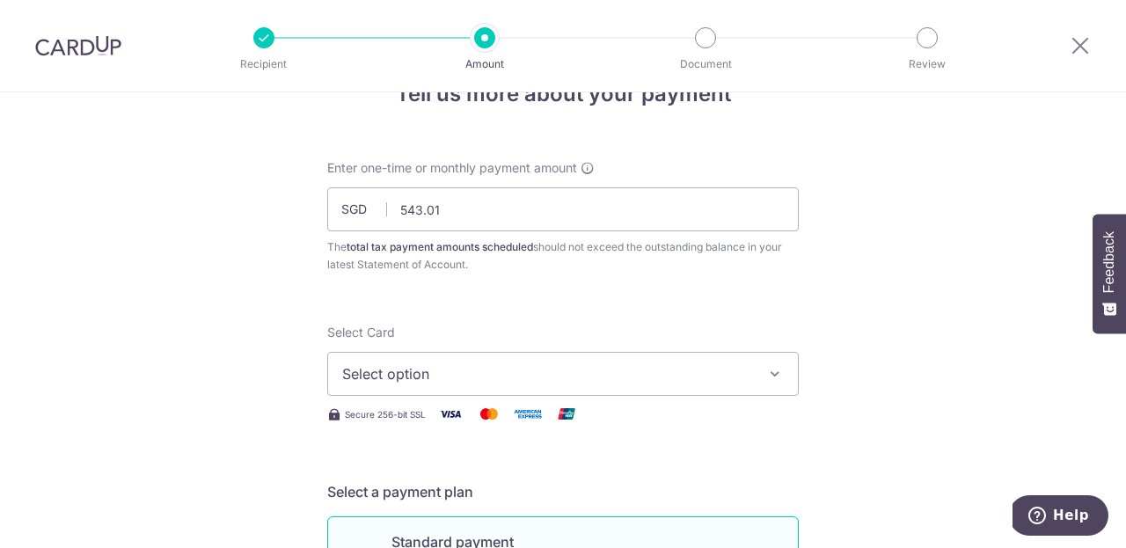
click at [531, 386] on button "Select option" at bounding box center [563, 374] width 472 height 44
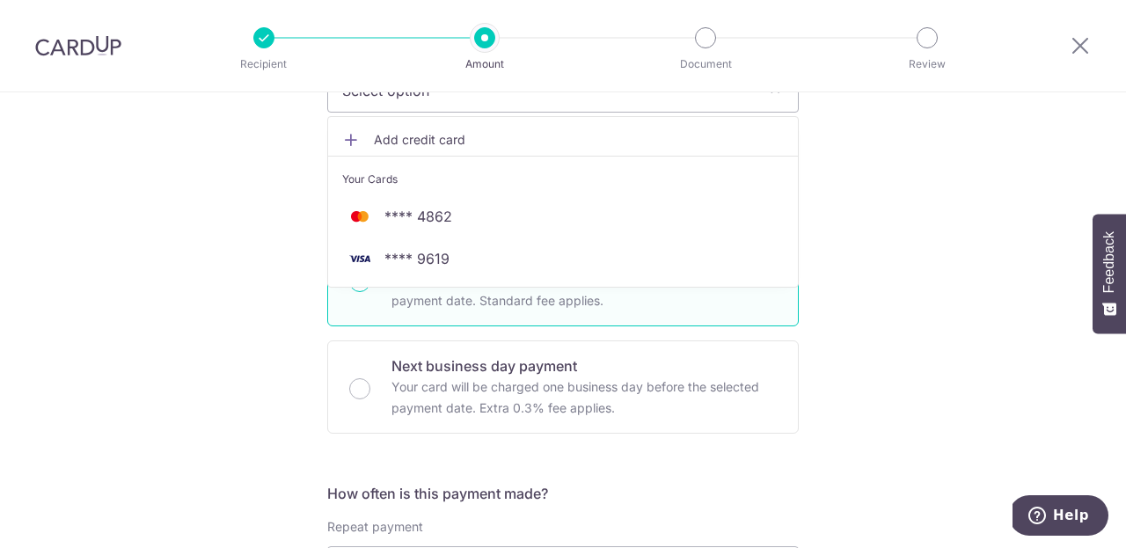
scroll to position [347, 0]
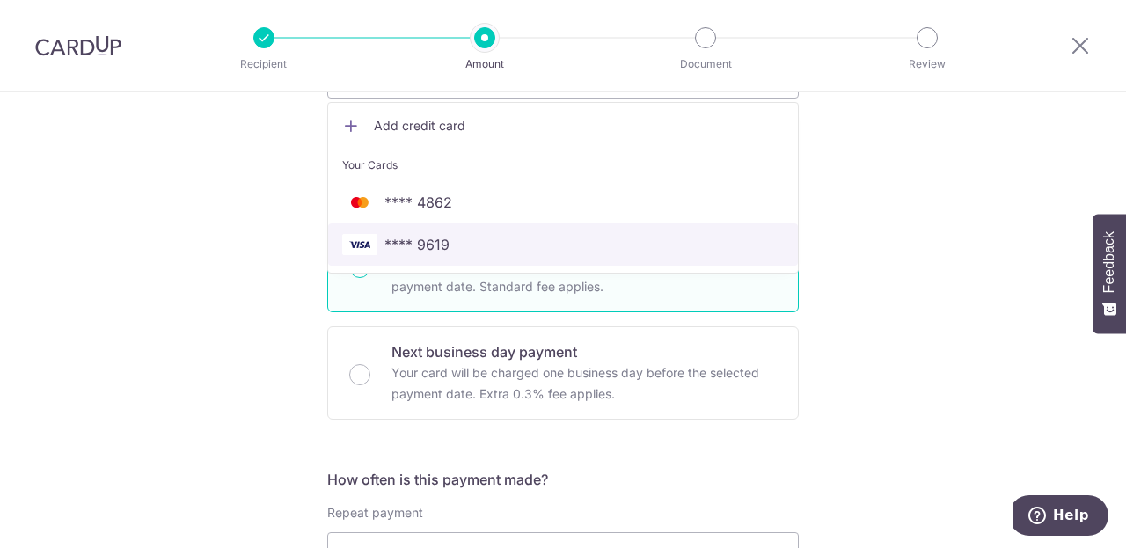
click at [453, 244] on span "**** 9619" at bounding box center [563, 244] width 442 height 21
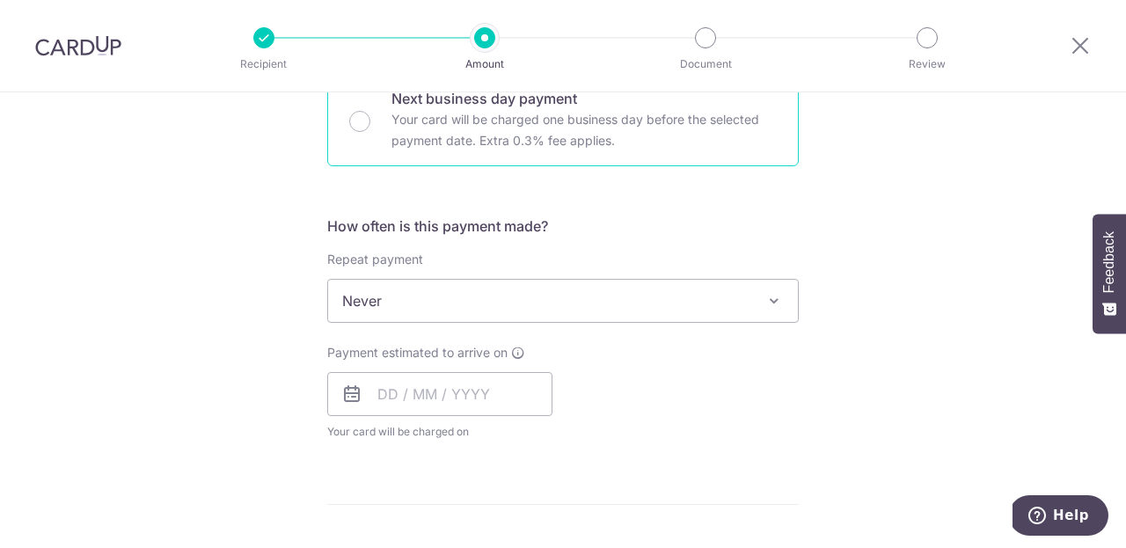
scroll to position [614, 0]
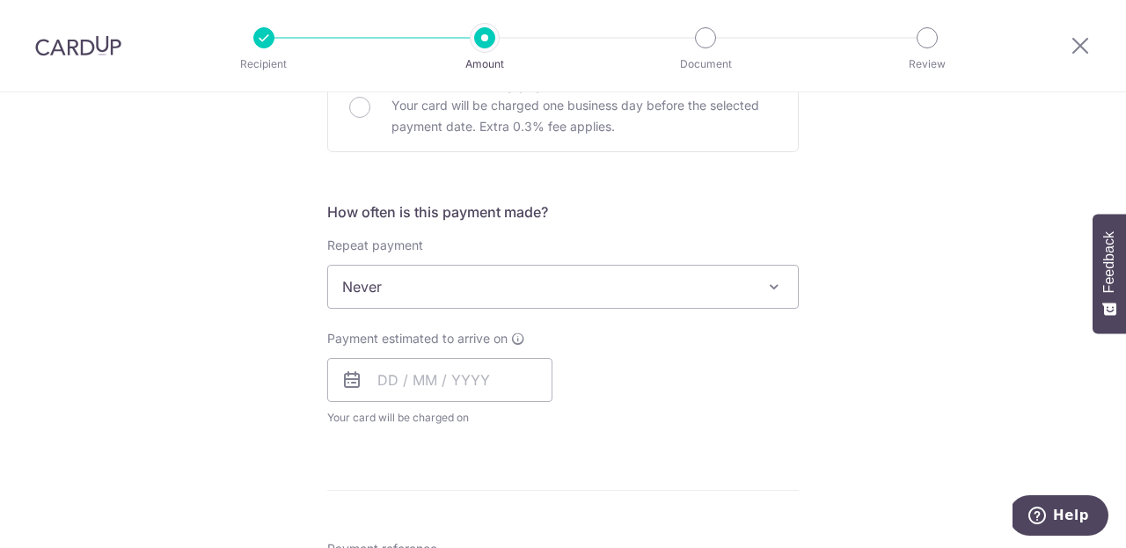
click at [501, 291] on span "Never" at bounding box center [563, 287] width 470 height 42
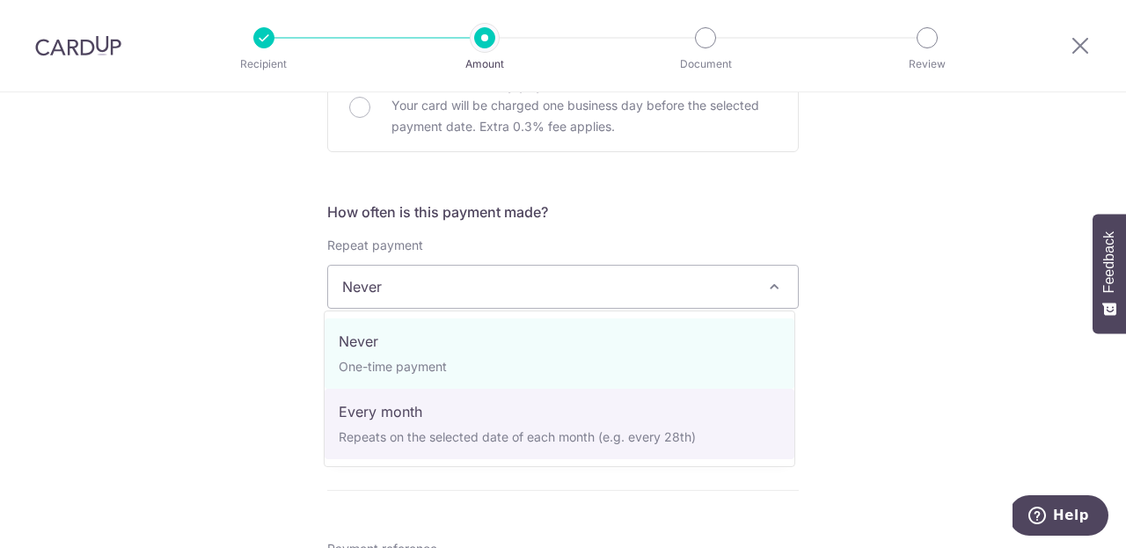
select select "3"
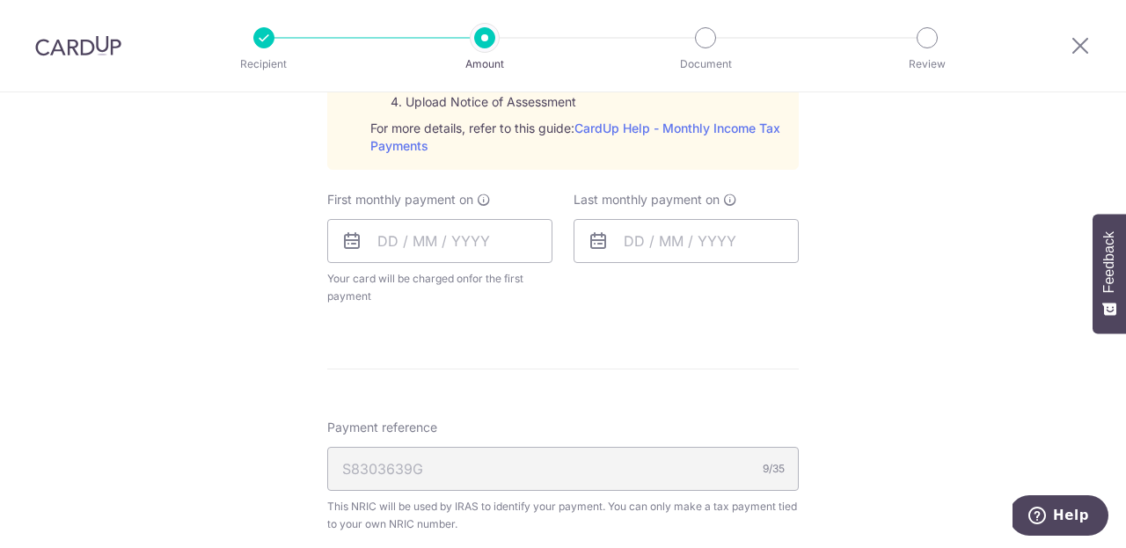
scroll to position [920, 0]
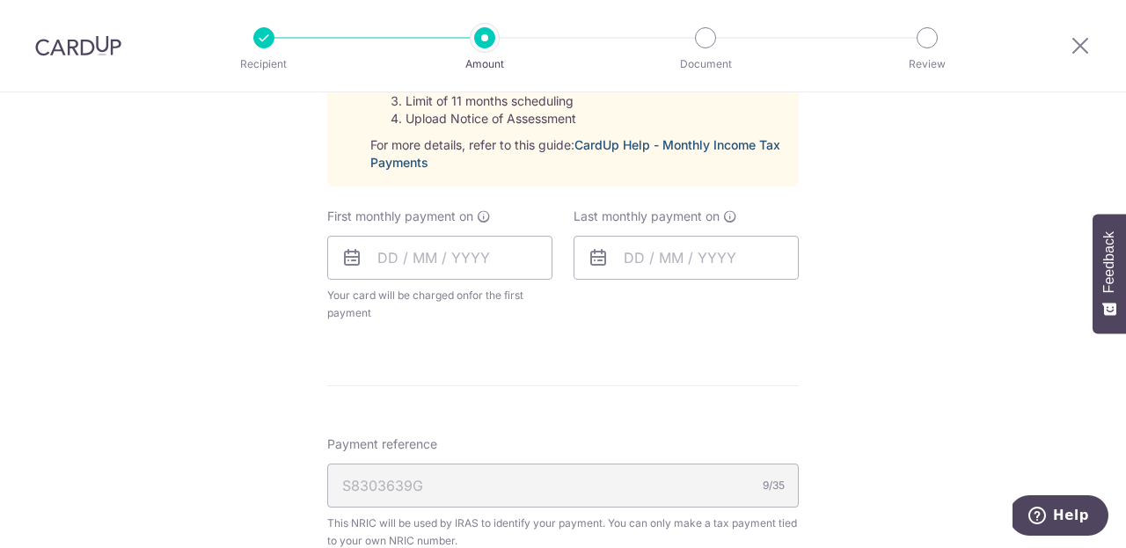
click at [702, 145] on link "CardUp Help - Monthly Income Tax Payments" at bounding box center [575, 153] width 410 height 33
click at [480, 243] on input "text" at bounding box center [439, 258] width 225 height 44
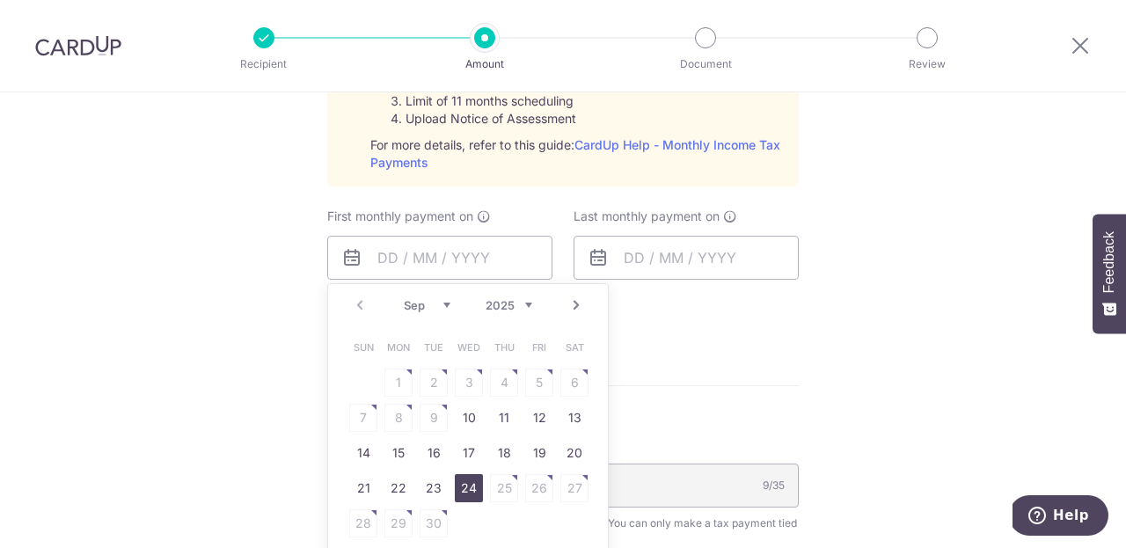
click at [466, 485] on link "24" at bounding box center [469, 488] width 28 height 28
type input "24/09/2025"
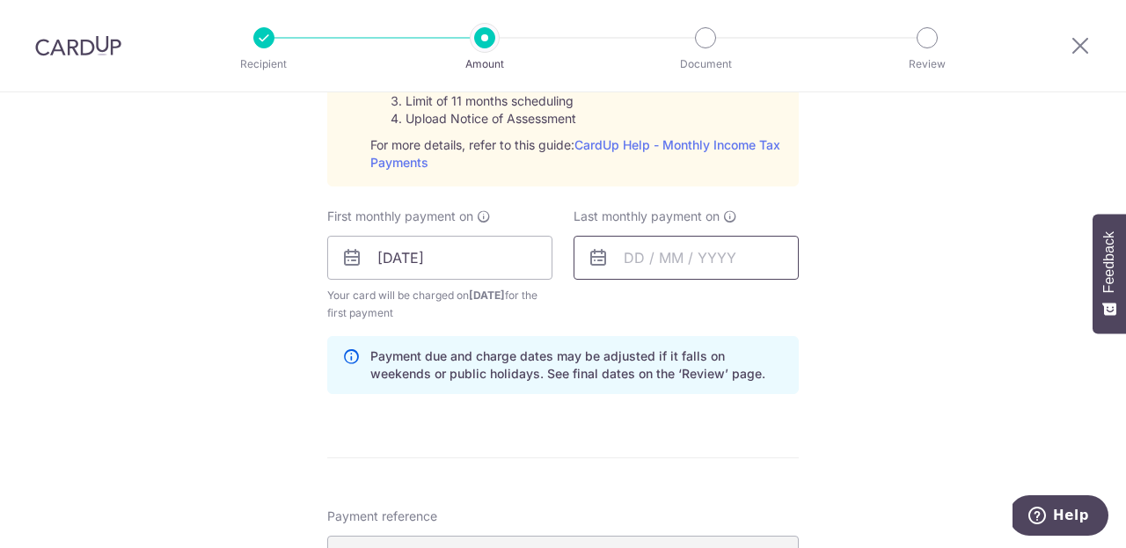
click at [674, 252] on input "text" at bounding box center [686, 258] width 225 height 44
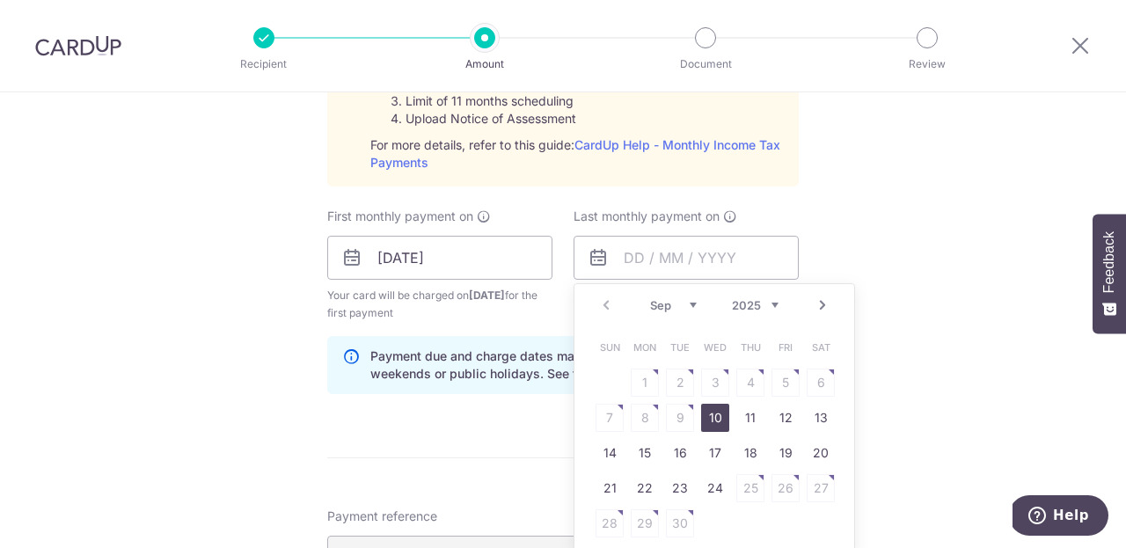
click at [812, 305] on link "Next" at bounding box center [822, 305] width 21 height 21
click at [812, 304] on link "Next" at bounding box center [822, 305] width 21 height 21
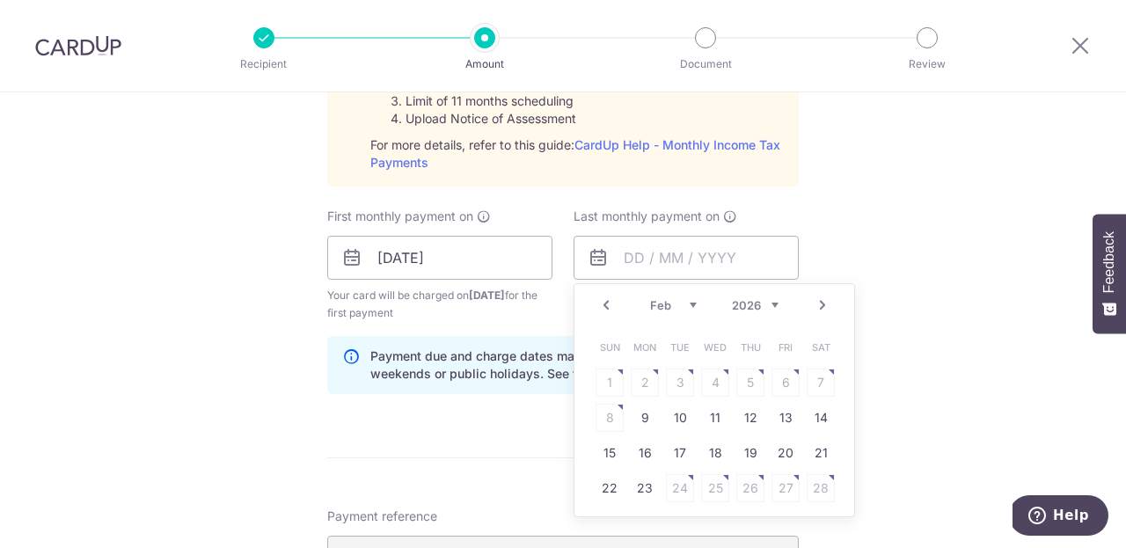
click at [812, 304] on link "Next" at bounding box center [822, 305] width 21 height 21
click at [713, 490] on link "25" at bounding box center [715, 488] width 28 height 28
type input "25/03/2026"
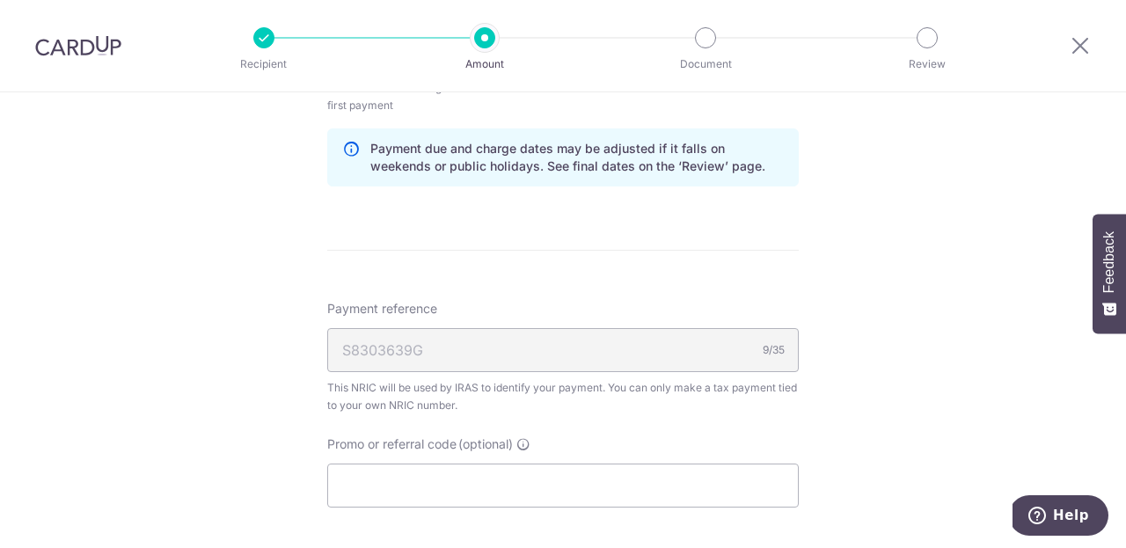
scroll to position [1186, 0]
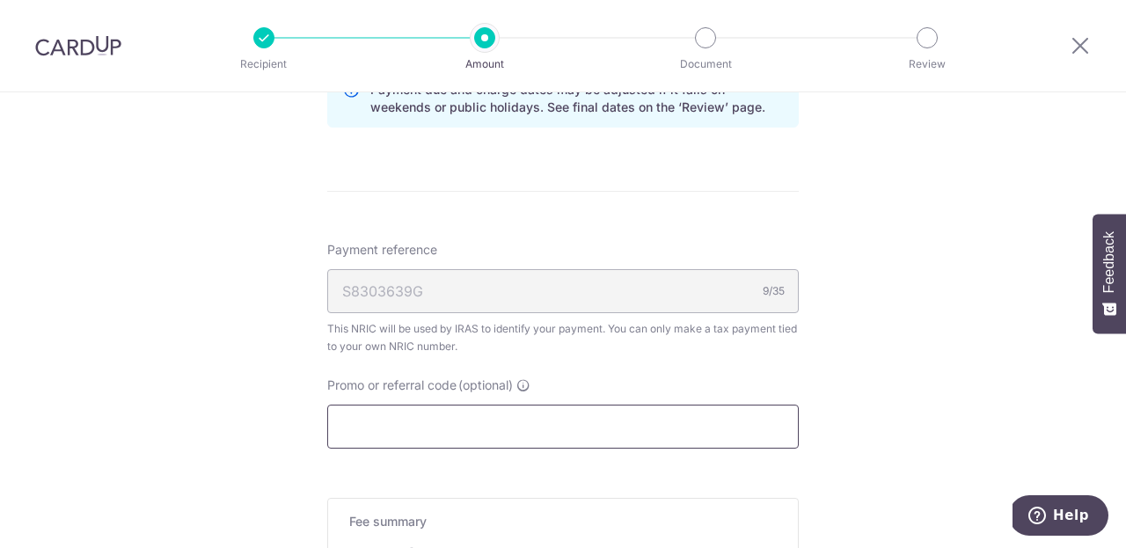
click at [625, 422] on input "Promo or referral code (optional)" at bounding box center [563, 427] width 472 height 44
paste input "VTAX25R"
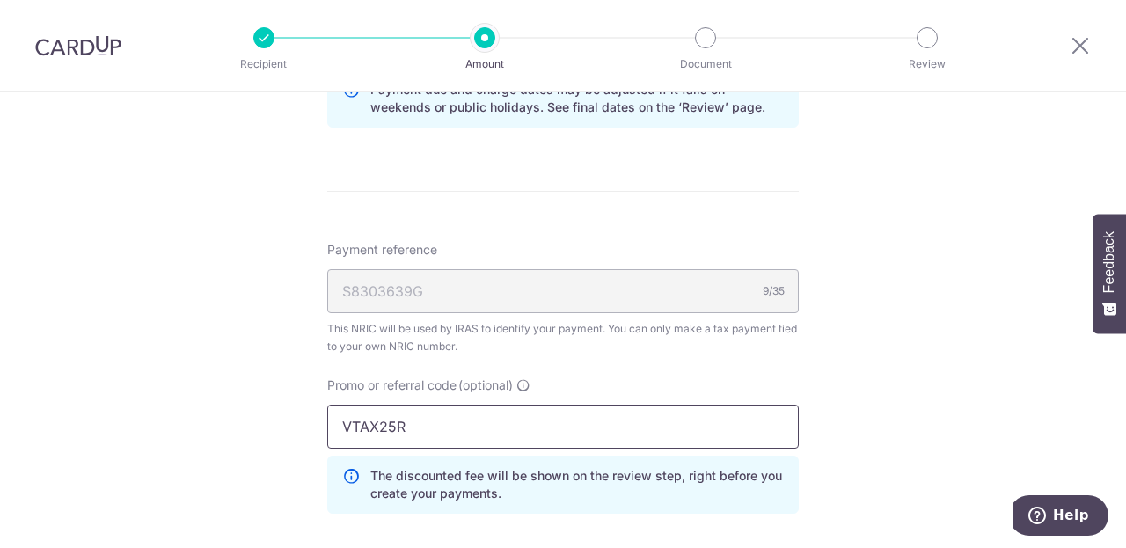
scroll to position [1454, 0]
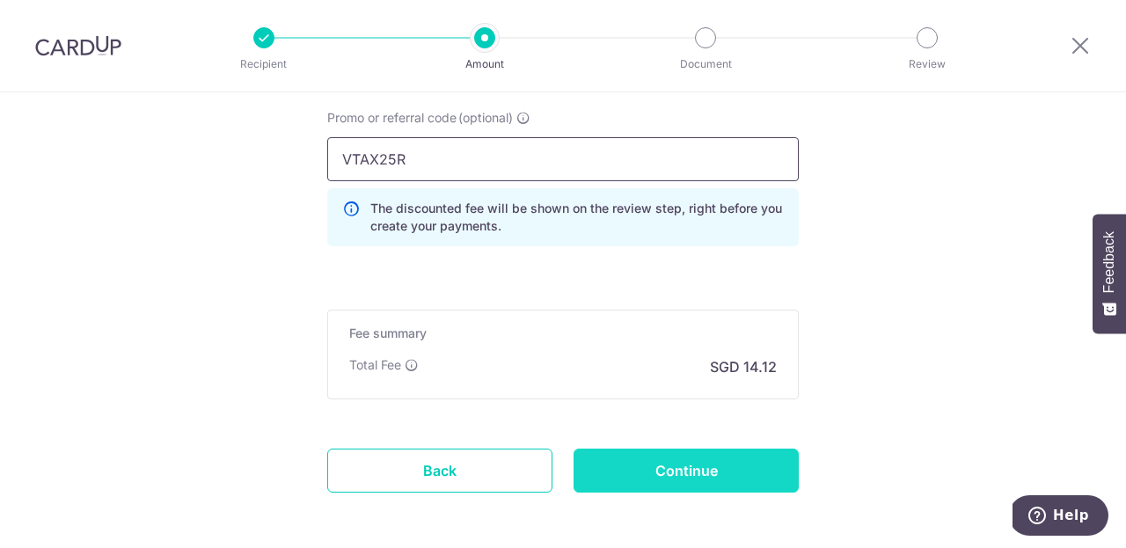
type input "VTAX25R"
click at [728, 466] on input "Continue" at bounding box center [686, 471] width 225 height 44
type input "Create Schedule"
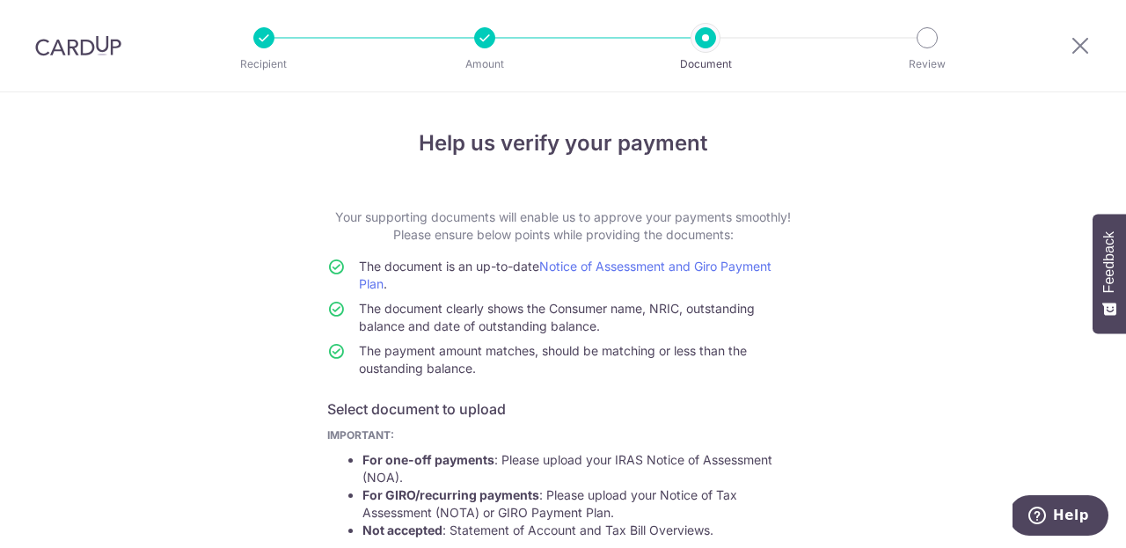
scroll to position [348, 0]
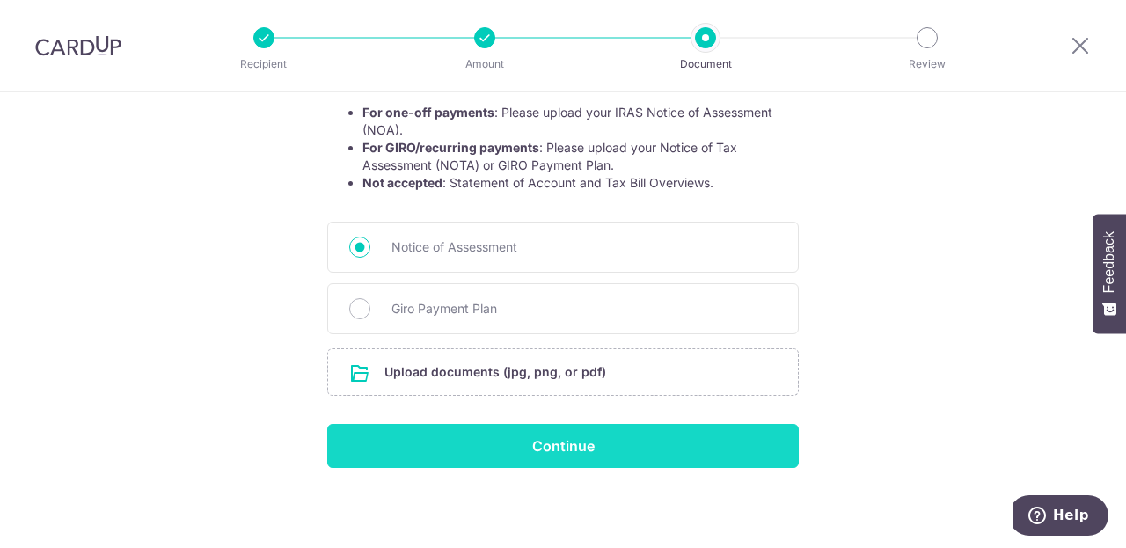
click at [539, 435] on input "Continue" at bounding box center [563, 446] width 472 height 44
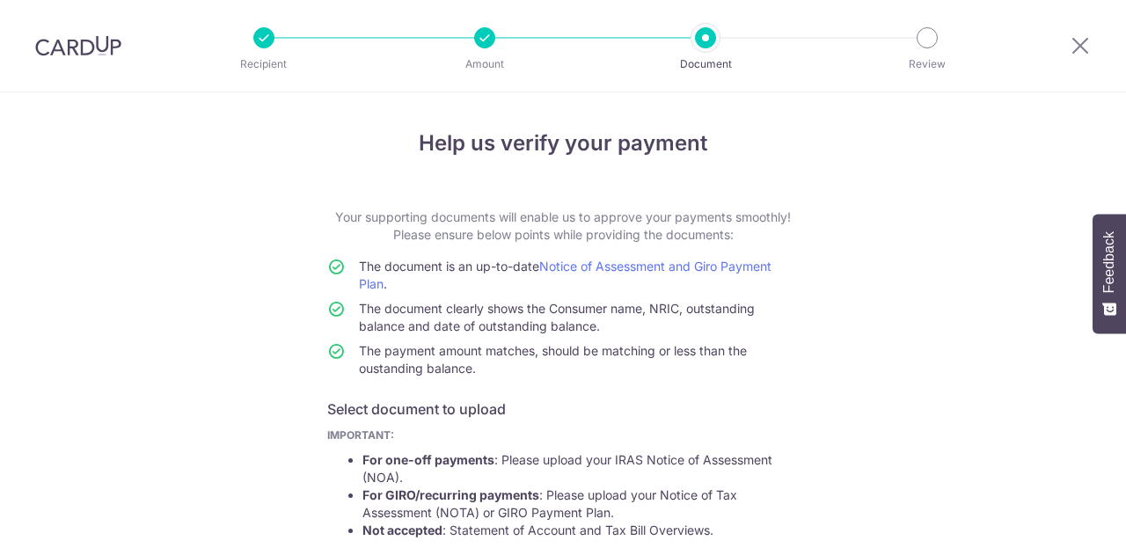
scroll to position [372, 0]
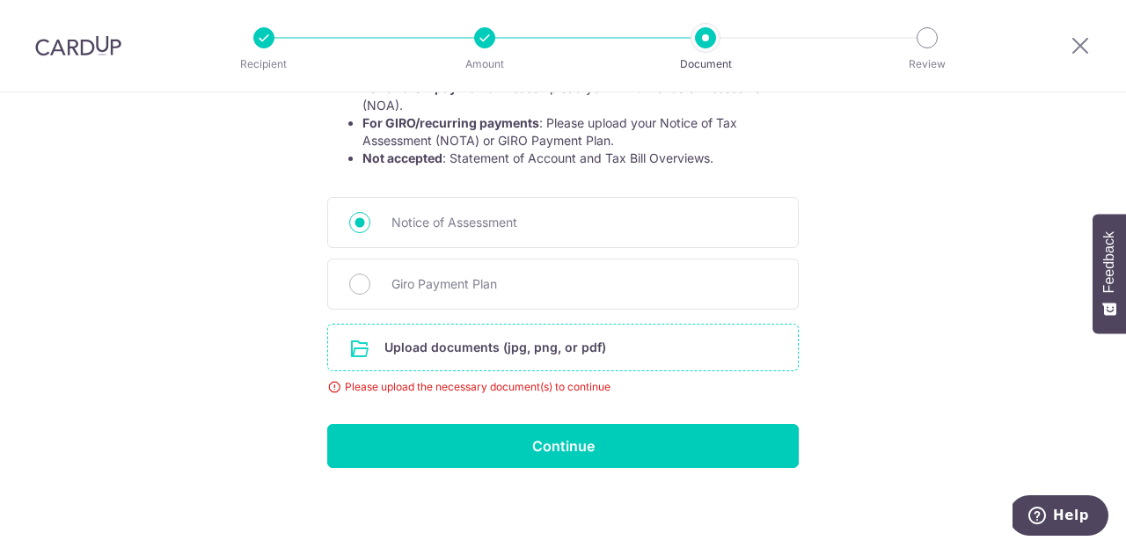
click at [481, 356] on input "file" at bounding box center [563, 348] width 470 height 46
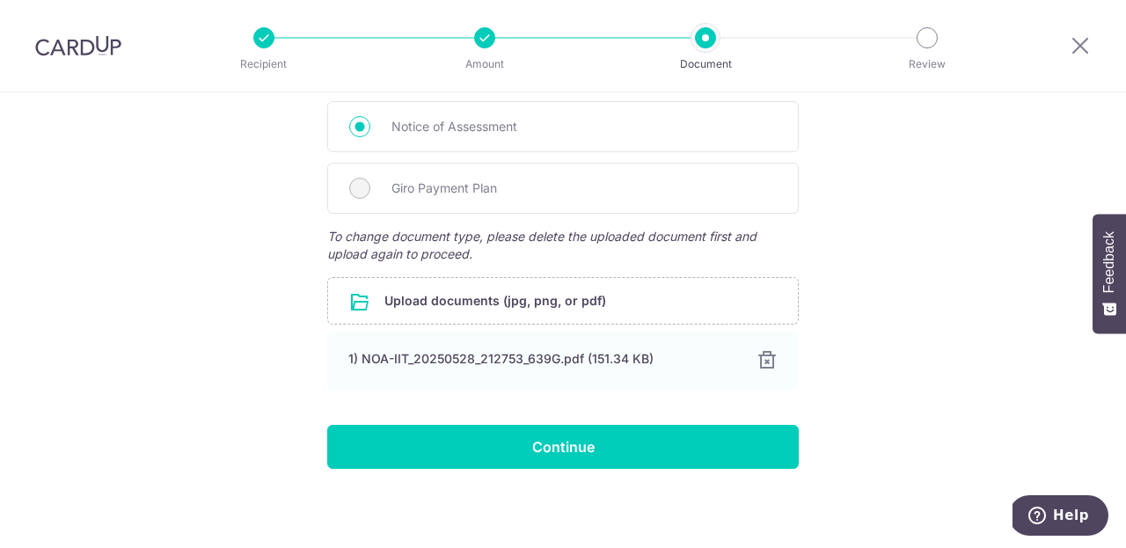
scroll to position [469, 0]
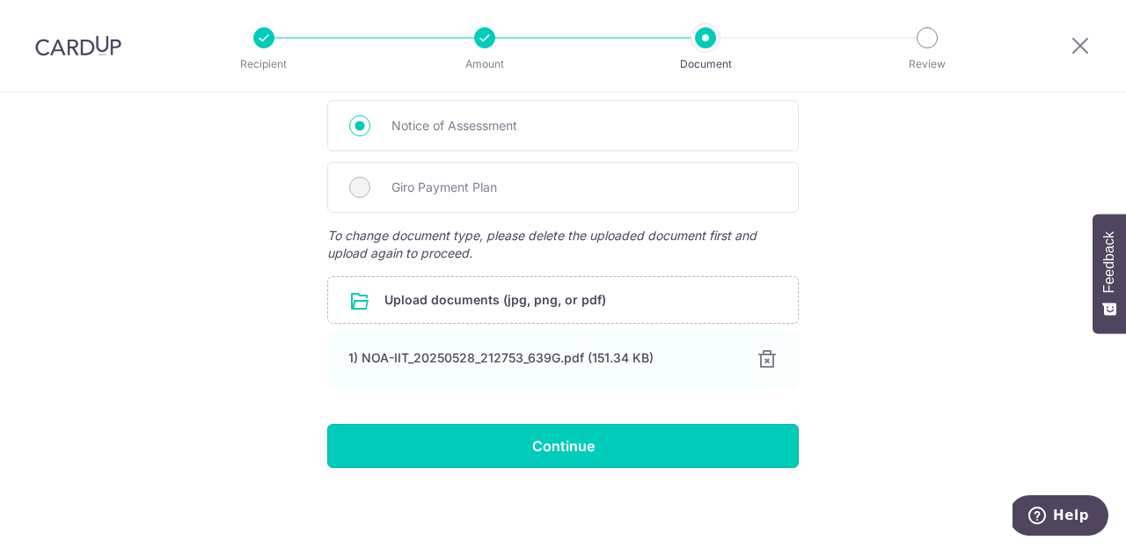
click at [697, 456] on input "Continue" at bounding box center [563, 446] width 472 height 44
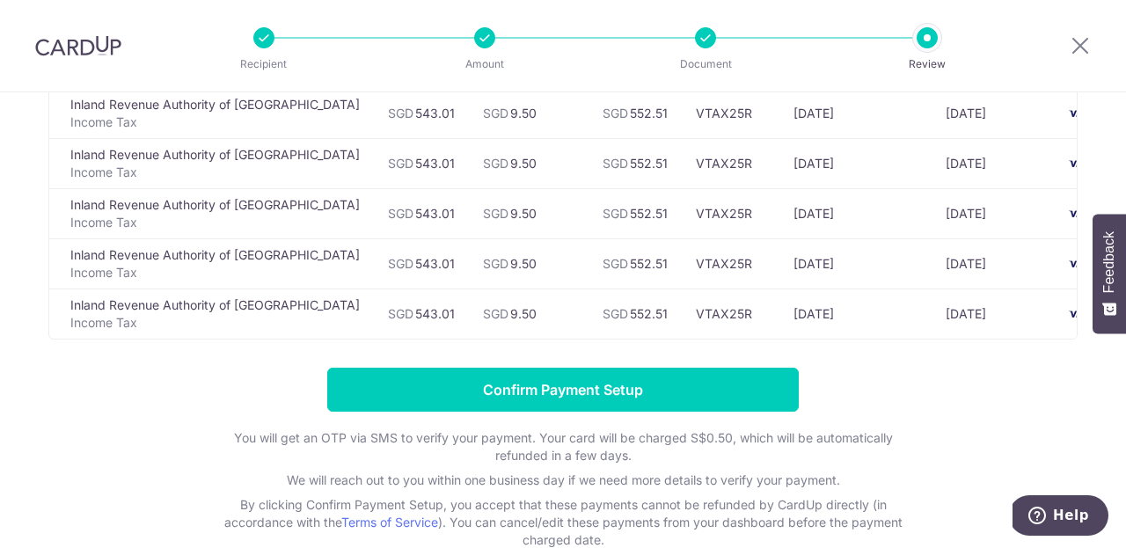
scroll to position [392, 0]
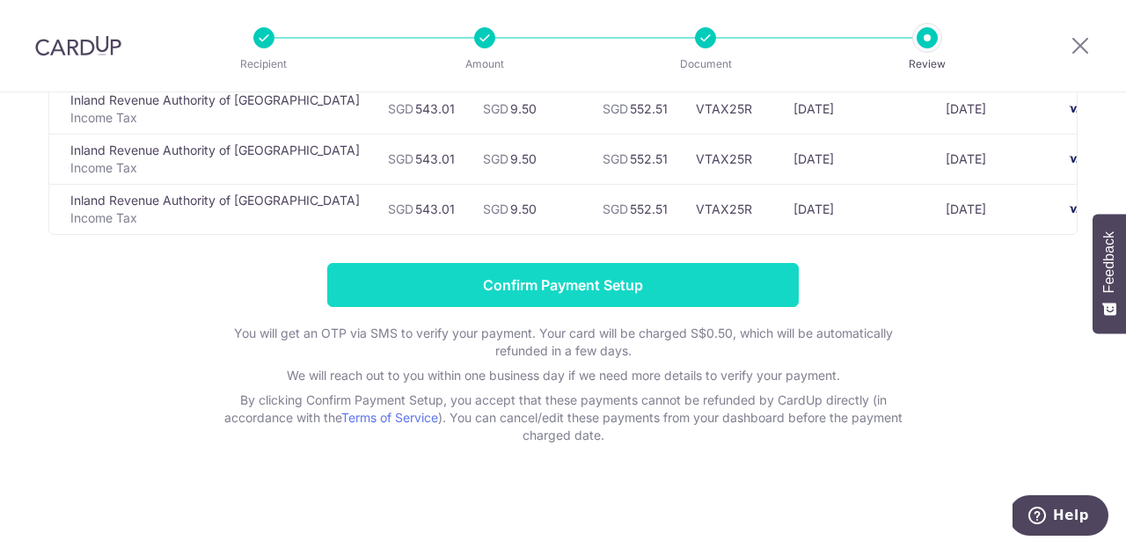
click at [718, 283] on input "Confirm Payment Setup" at bounding box center [563, 285] width 472 height 44
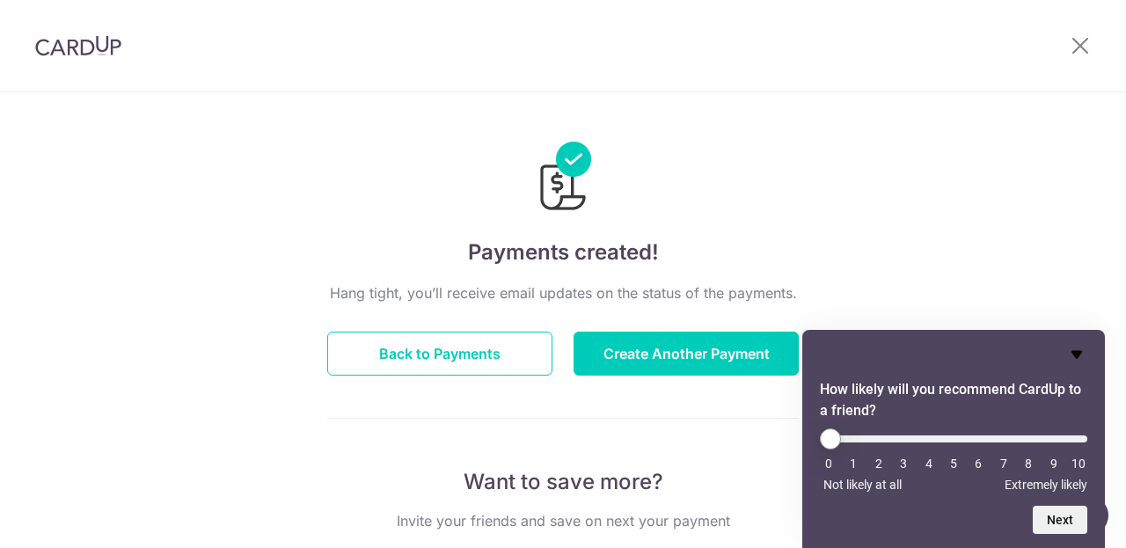
click at [1081, 353] on icon "Hide survey" at bounding box center [1077, 355] width 11 height 8
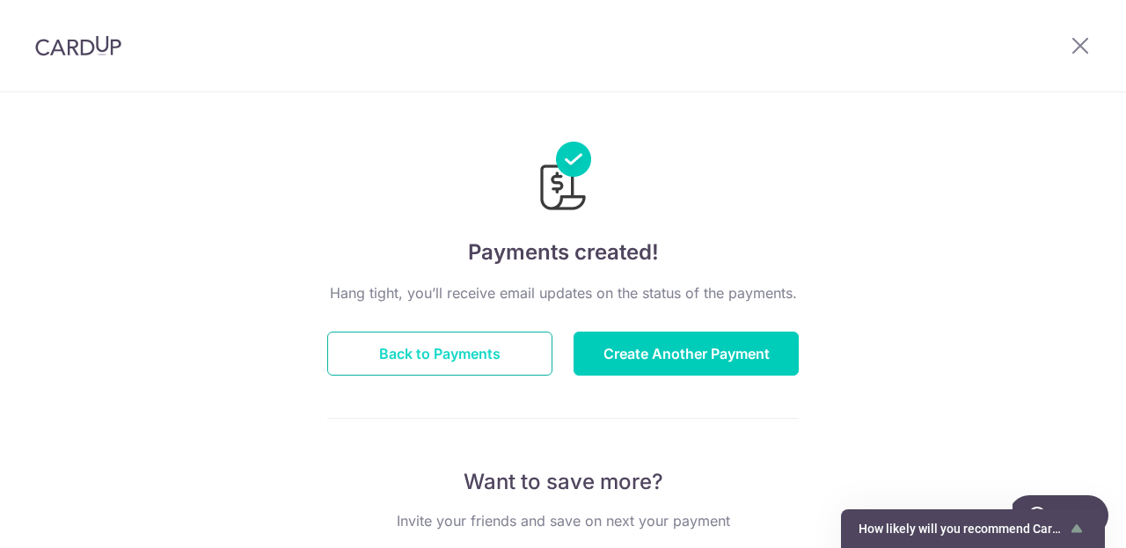
click at [405, 347] on button "Back to Payments" at bounding box center [439, 354] width 225 height 44
